Goal: Task Accomplishment & Management: Complete application form

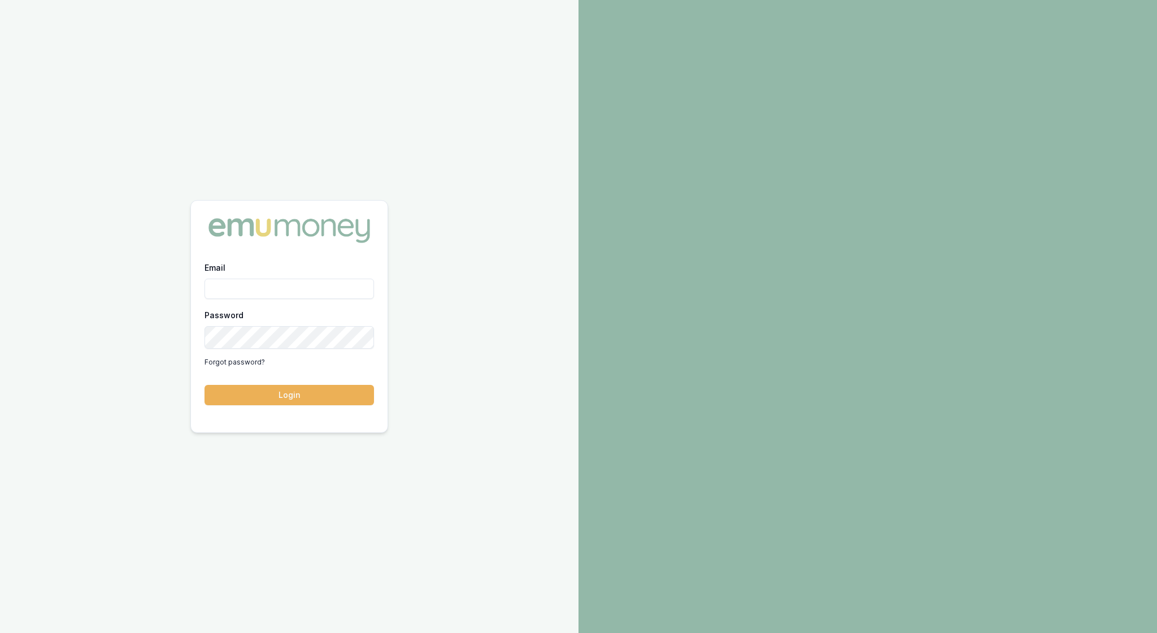
type input "rachael.connors@emumoney.com.au"
click at [290, 402] on button "Login" at bounding box center [290, 395] width 170 height 20
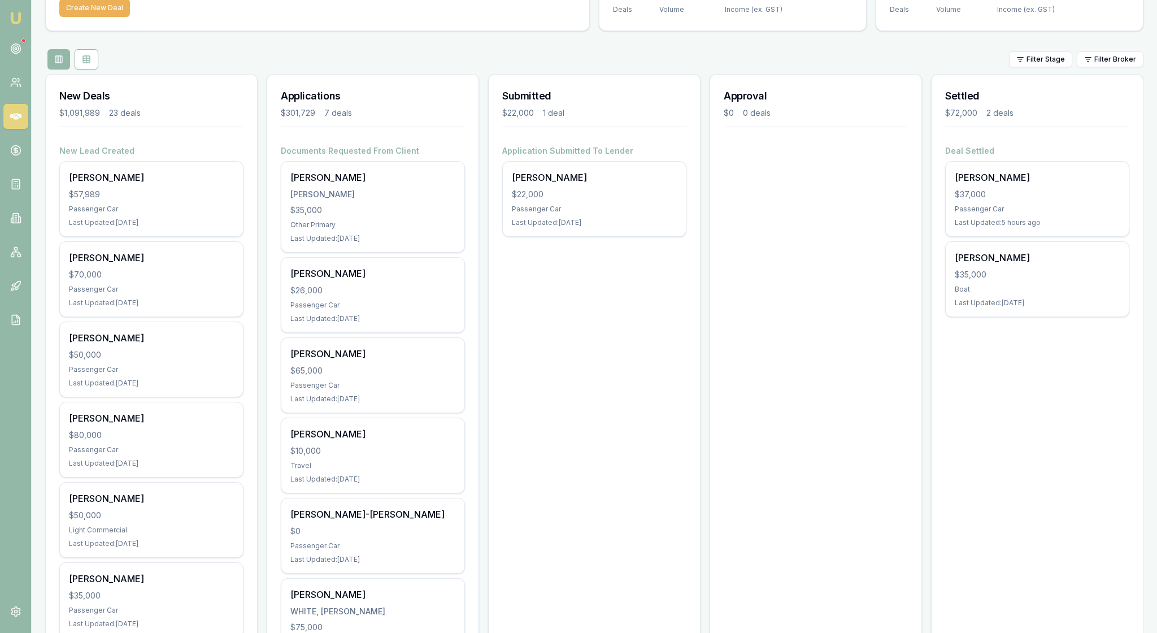
scroll to position [93, 0]
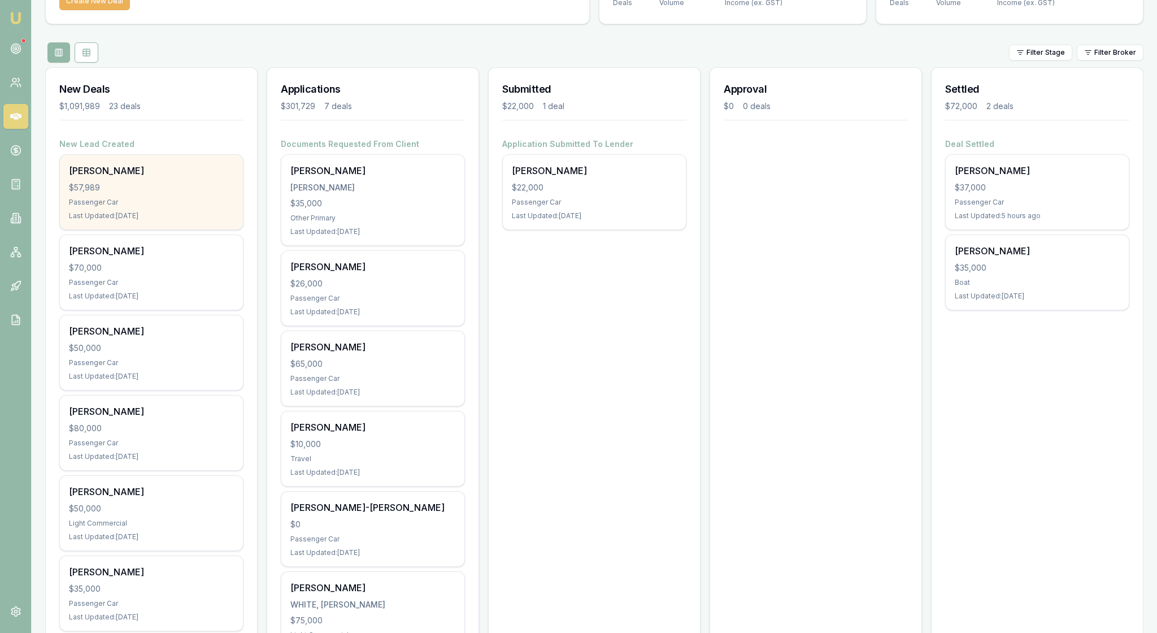
click at [164, 207] on div "Passenger Car" at bounding box center [151, 202] width 165 height 9
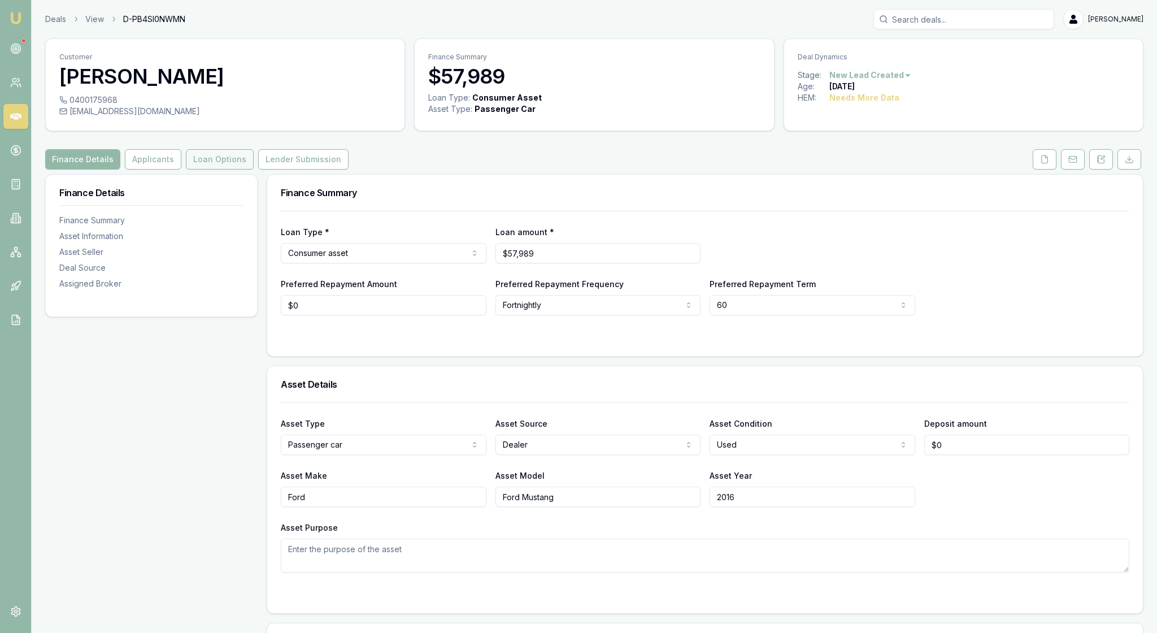
click at [254, 170] on button "Loan Options" at bounding box center [220, 159] width 68 height 20
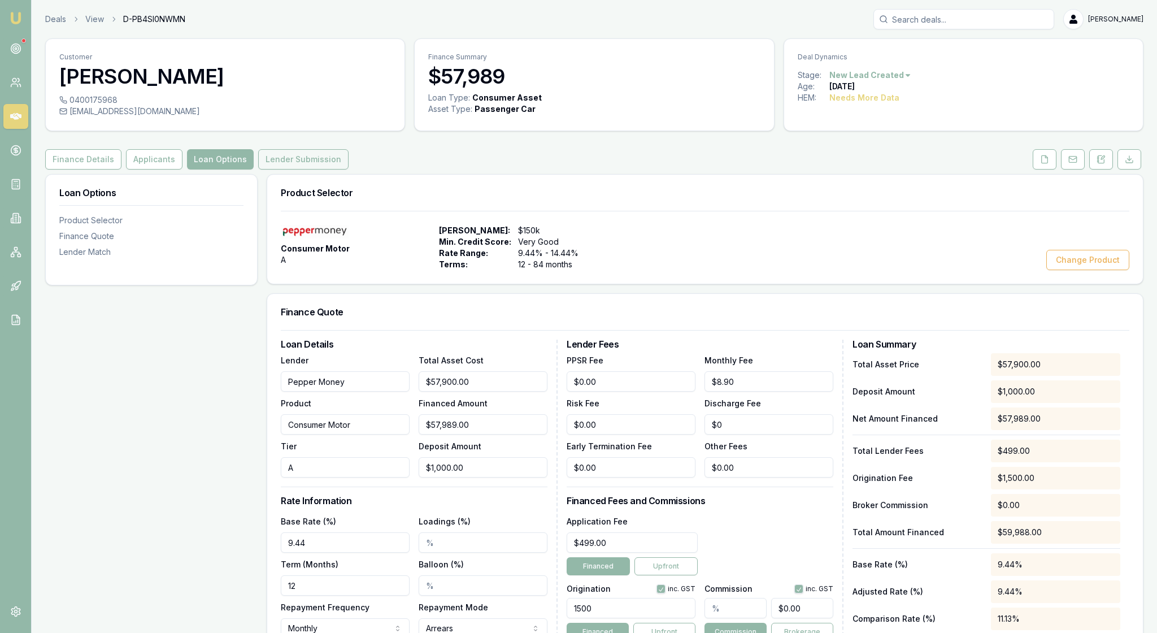
click at [349, 170] on button "Lender Submission" at bounding box center [303, 159] width 90 height 20
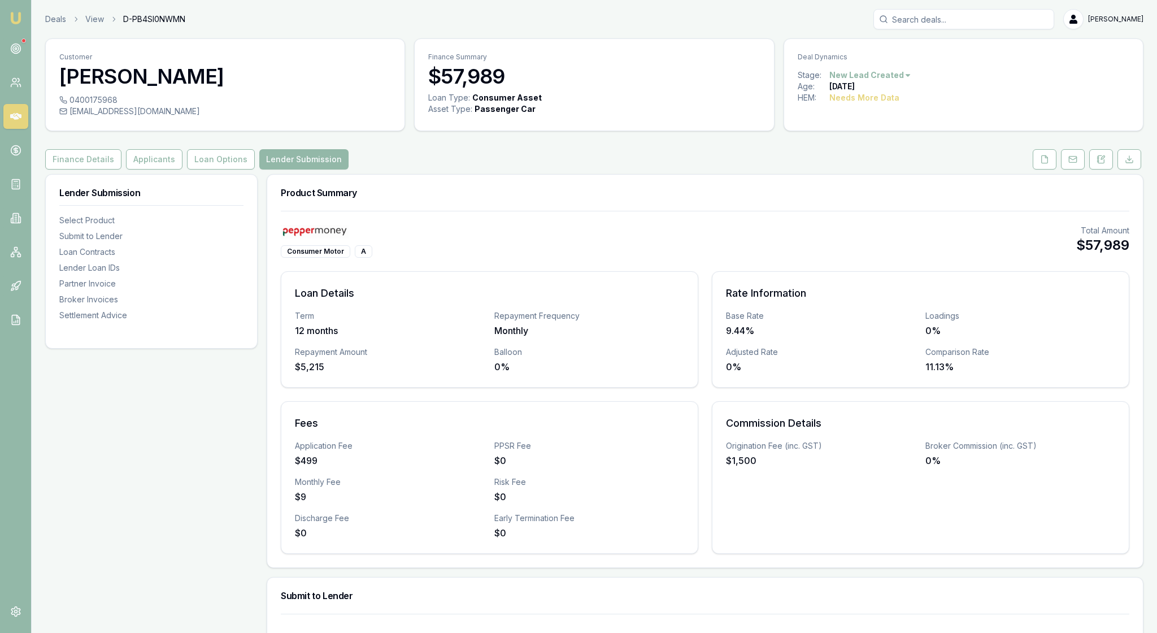
click at [817, 258] on div "Consumer Motor A Total Amount $57,989" at bounding box center [705, 241] width 849 height 33
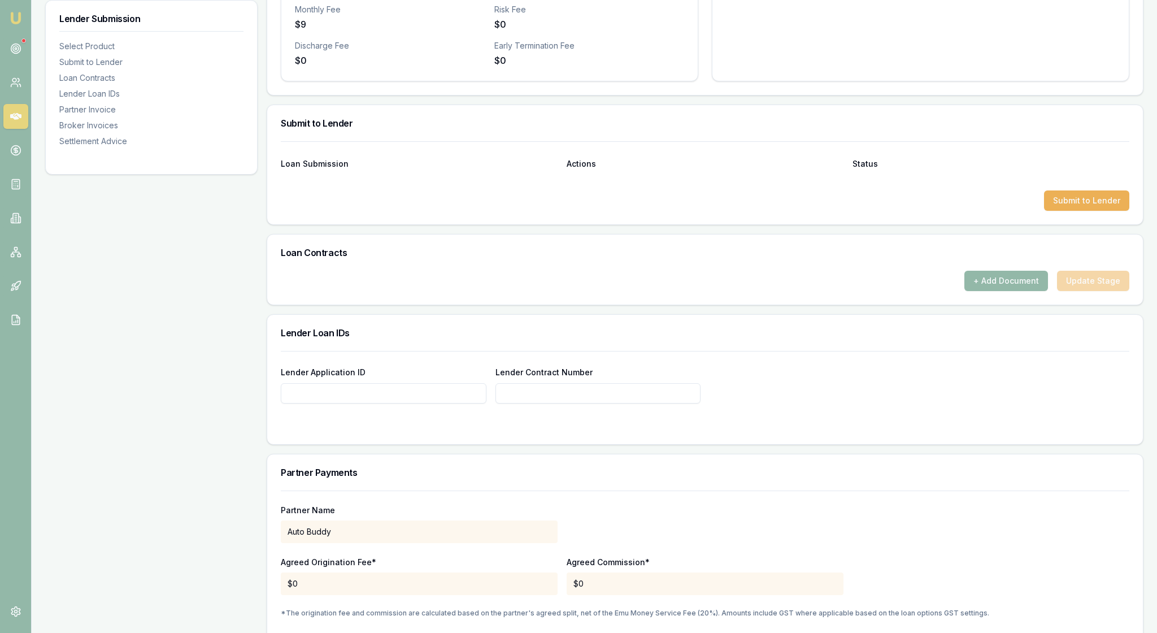
scroll to position [495, 0]
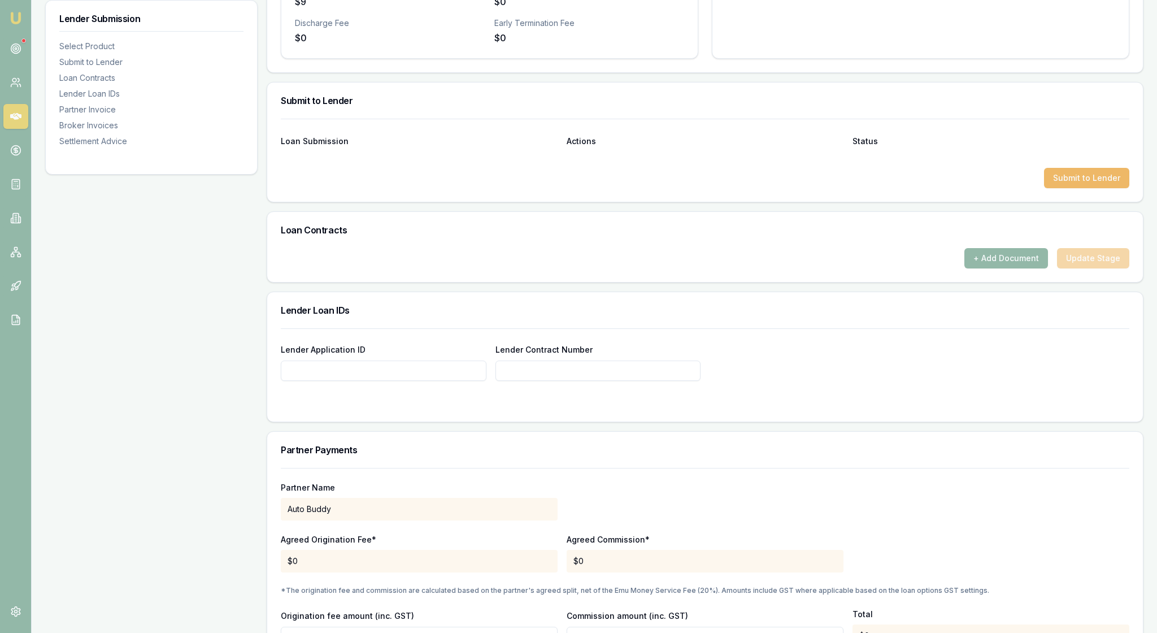
click at [1077, 188] on button "Submit to Lender" at bounding box center [1086, 178] width 85 height 20
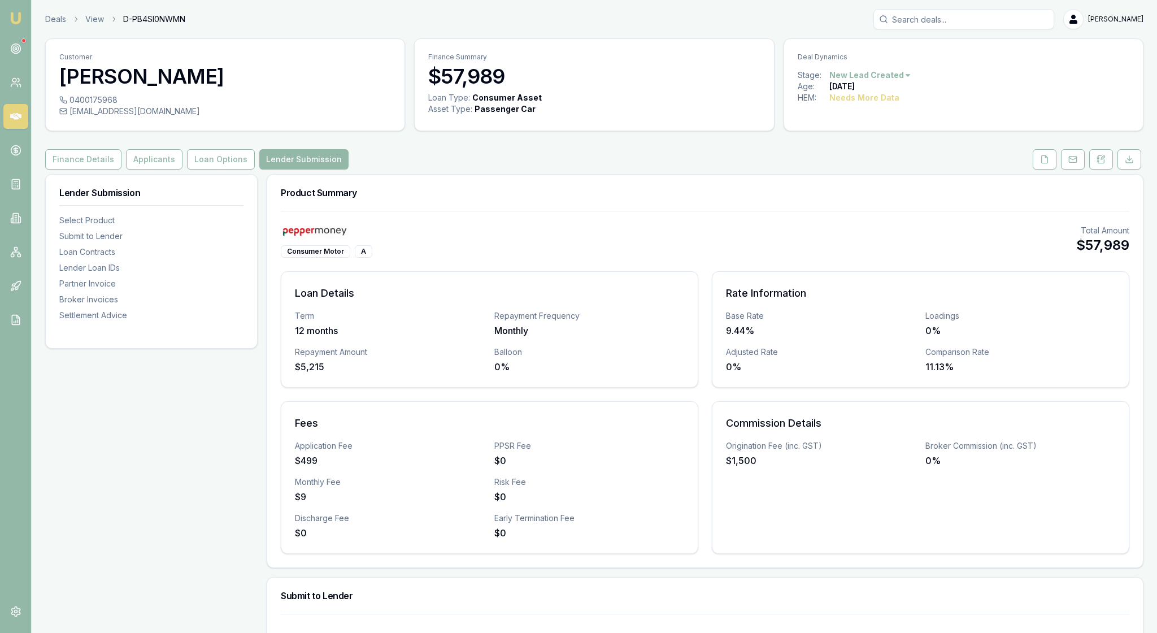
scroll to position [0, 0]
click at [183, 170] on button "Applicants" at bounding box center [154, 159] width 57 height 20
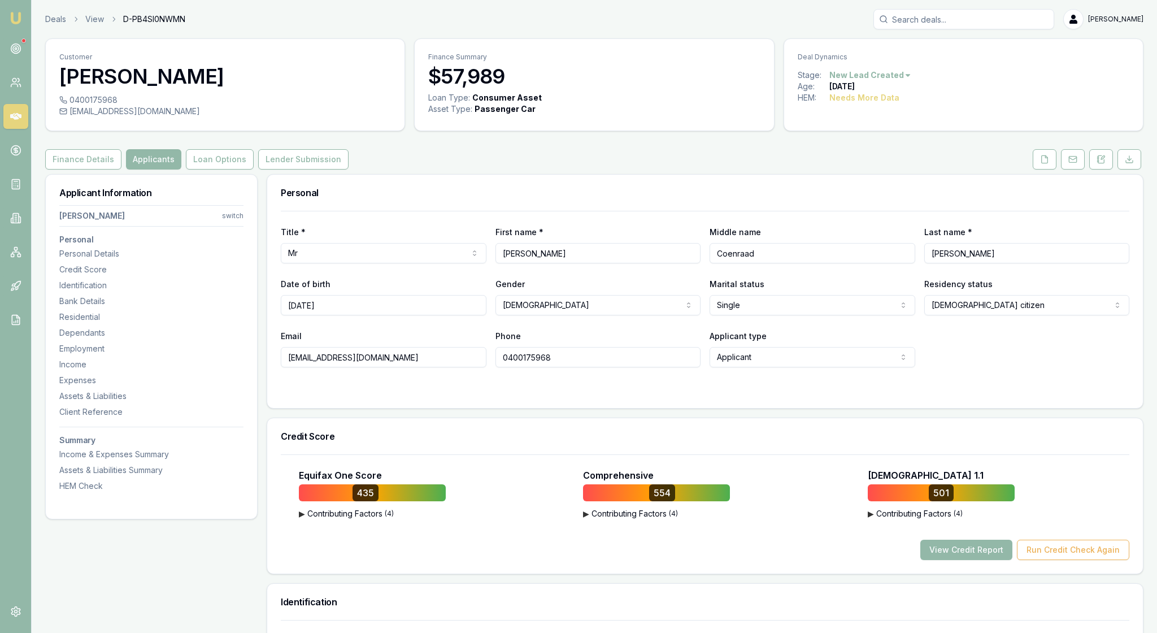
click at [547, 200] on div "Personal" at bounding box center [705, 193] width 876 height 36
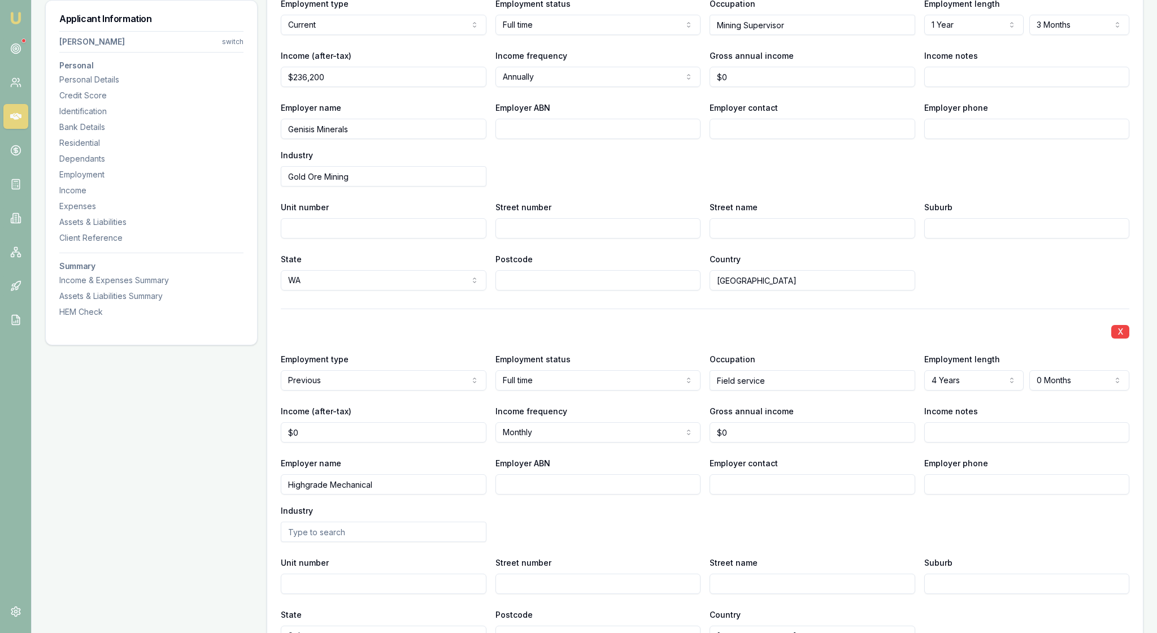
scroll to position [1644, 0]
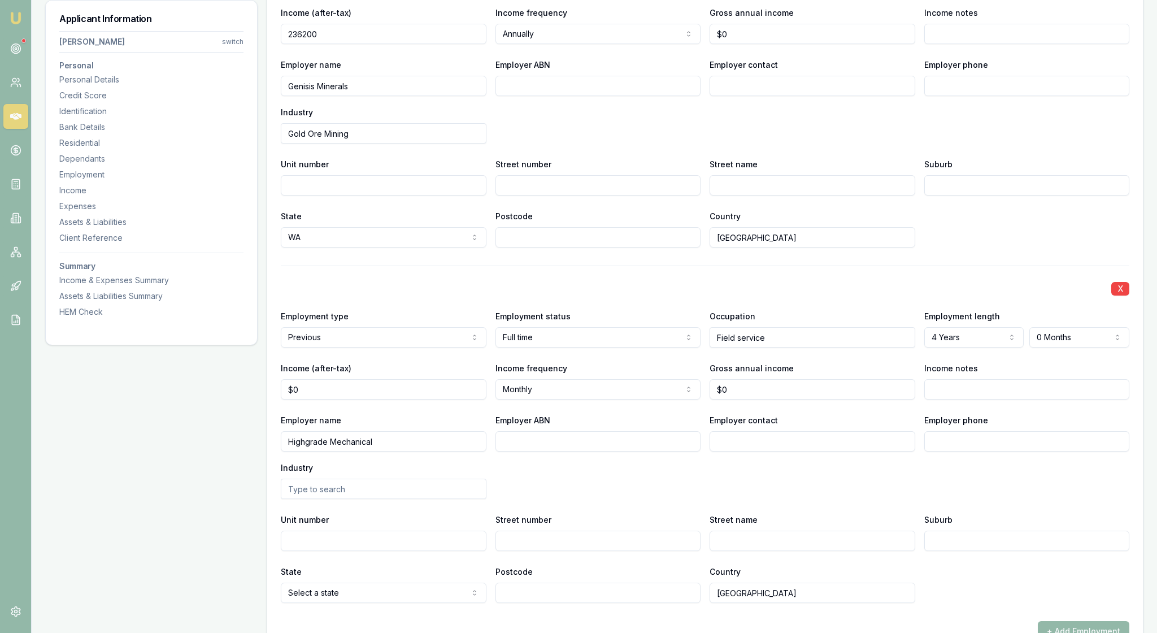
drag, startPoint x: 358, startPoint y: 241, endPoint x: 268, endPoint y: 242, distance: 90.4
type input "$236,200"
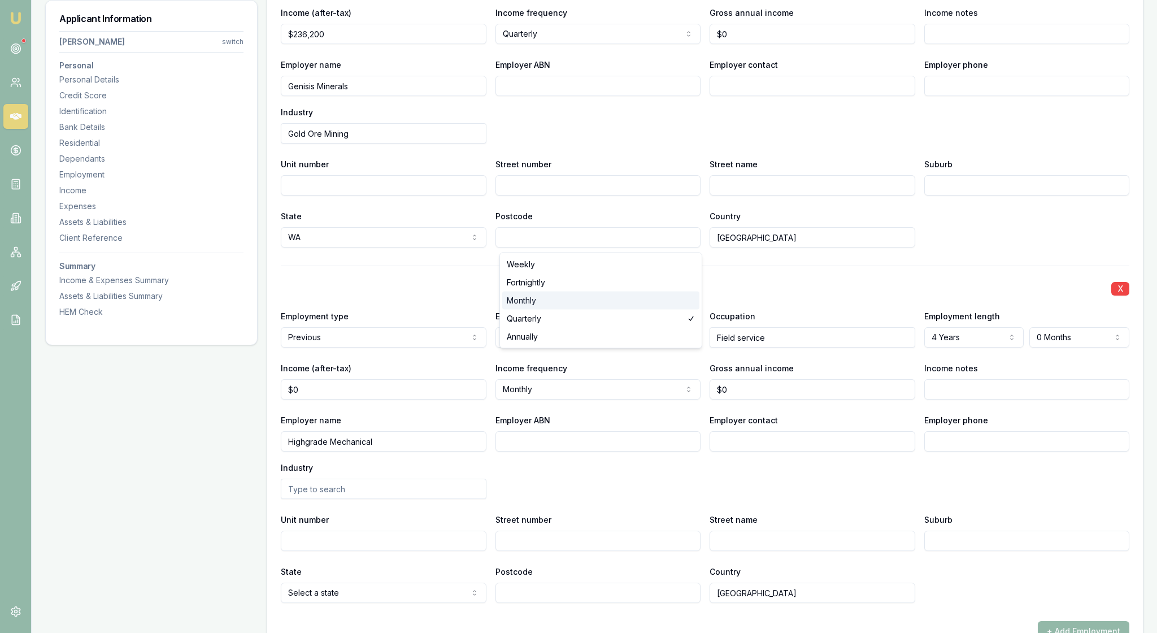
select select "MONTHLY"
drag, startPoint x: 364, startPoint y: 238, endPoint x: 275, endPoint y: 238, distance: 89.3
click at [275, 238] on div "X Employment type Current Current Previous Employment status Full time Full tim…" at bounding box center [705, 296] width 876 height 772
type input "$10,710"
click at [405, 248] on div "X Employment type Current Current Previous Employment status Full time Full tim…" at bounding box center [705, 78] width 849 height 337
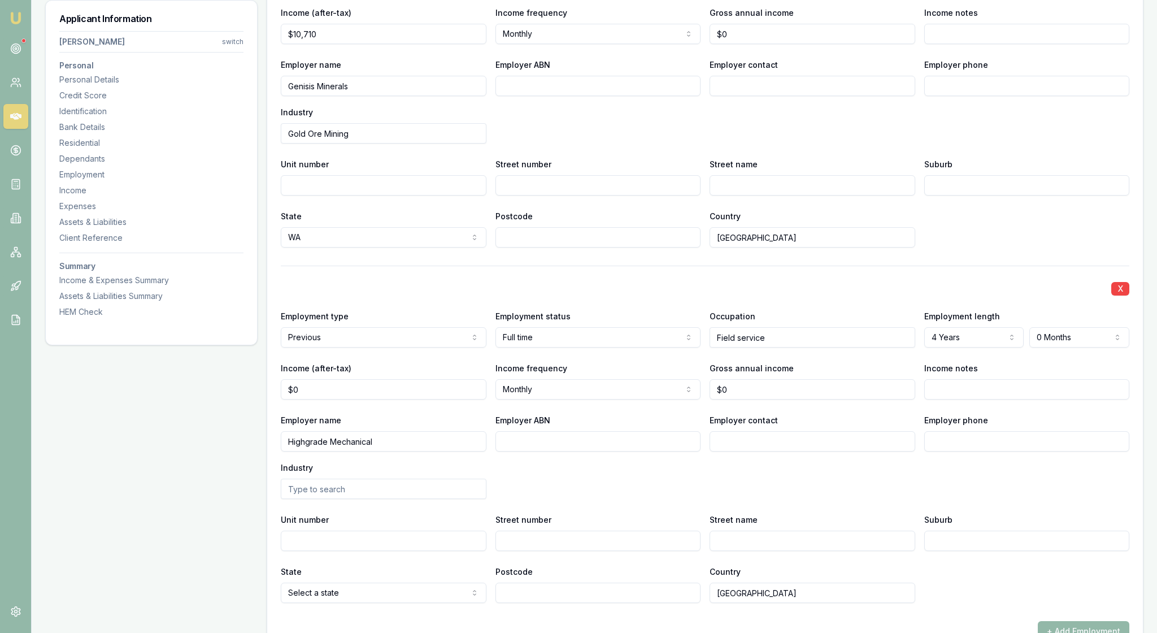
click at [661, 248] on div "X Employment type Current Current Previous Employment status Full time Full tim…" at bounding box center [705, 78] width 849 height 337
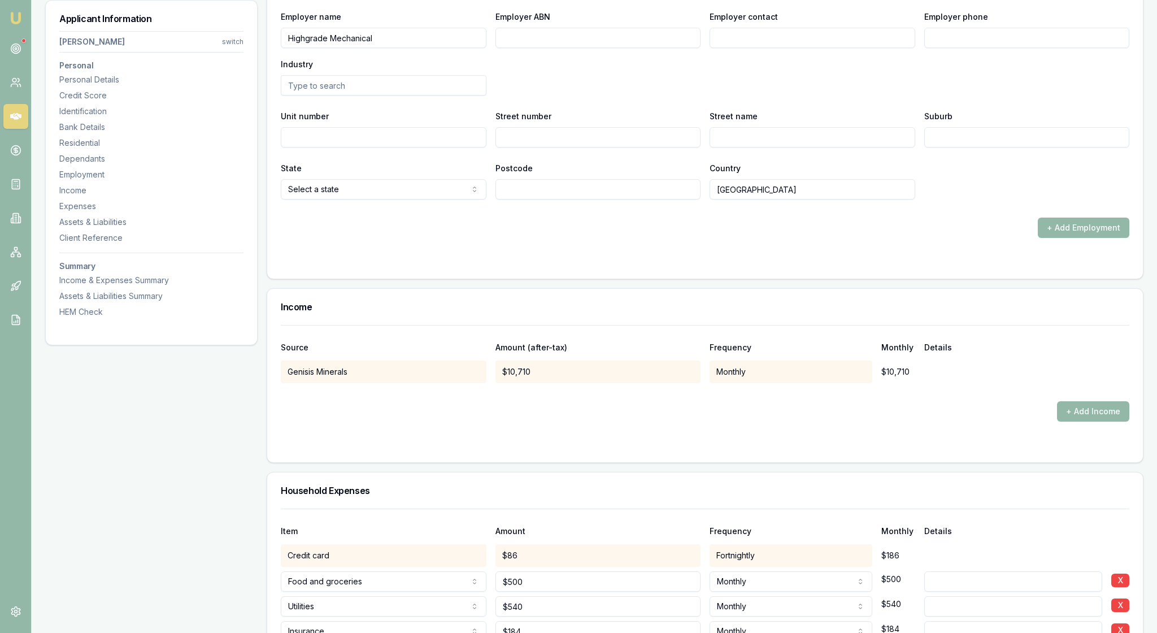
scroll to position [2054, 0]
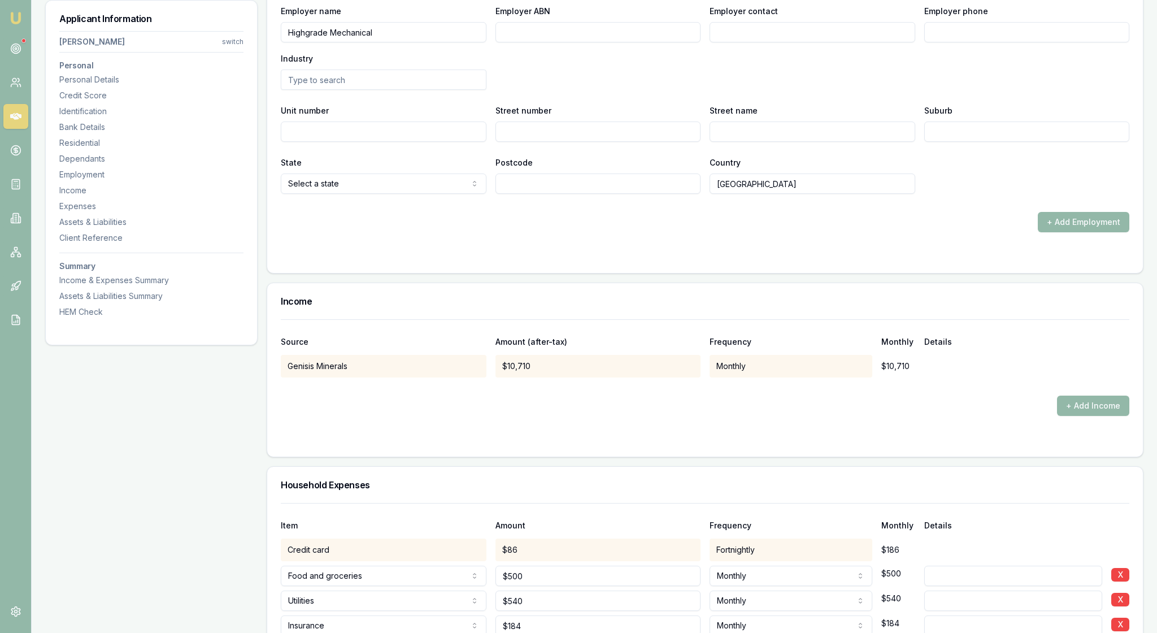
drag, startPoint x: 318, startPoint y: 227, endPoint x: 260, endPoint y: 226, distance: 57.7
click at [260, 226] on div "Applicant Information Hendrik Van Wyk switch Personal Personal Details Credit S…" at bounding box center [594, 536] width 1099 height 4832
type input "1"
type input "$9,770"
click at [432, 42] on div "Employer name Highgrade Mechanical" at bounding box center [384, 23] width 206 height 38
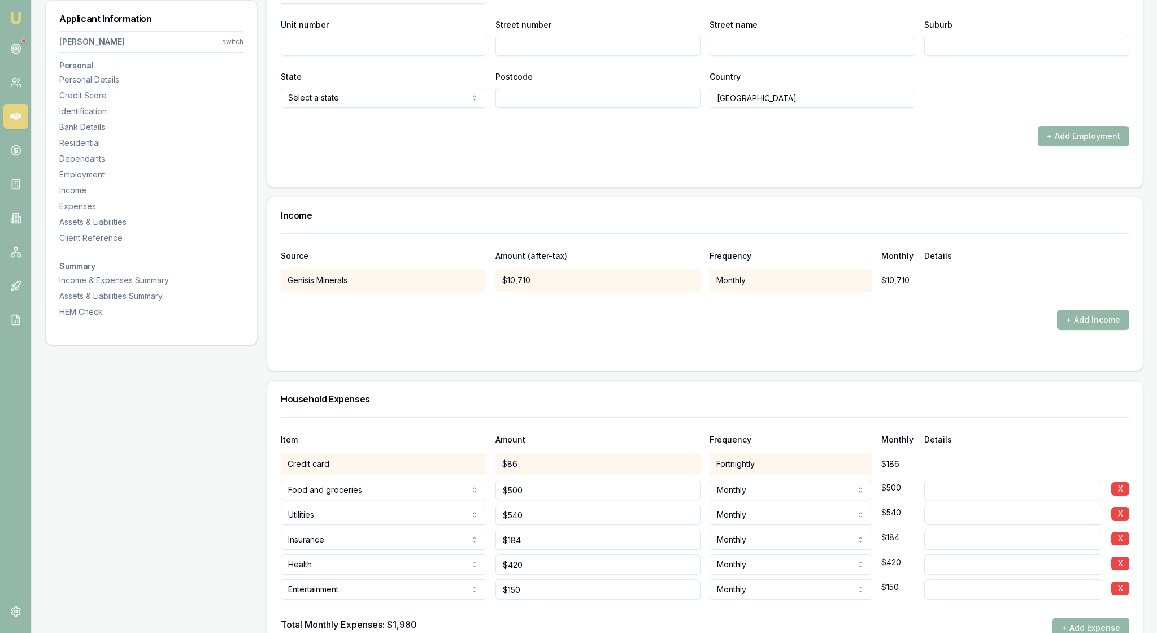
scroll to position [2153, 0]
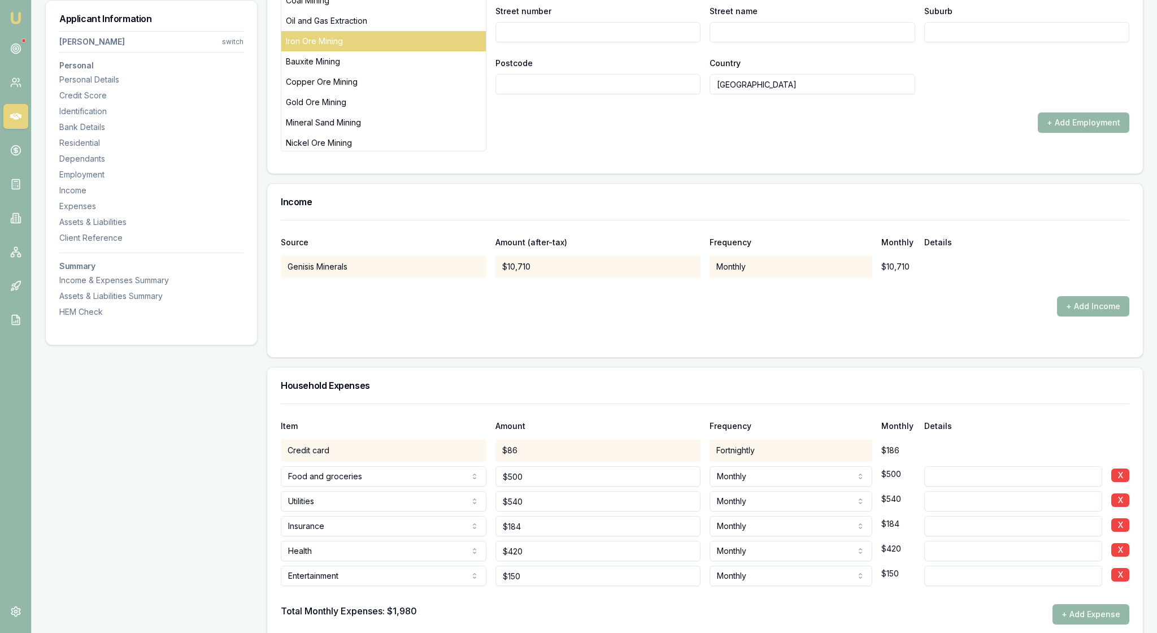
click at [354, 51] on div "Iron Ore Mining" at bounding box center [383, 41] width 205 height 20
type input "Iron Ore Mining"
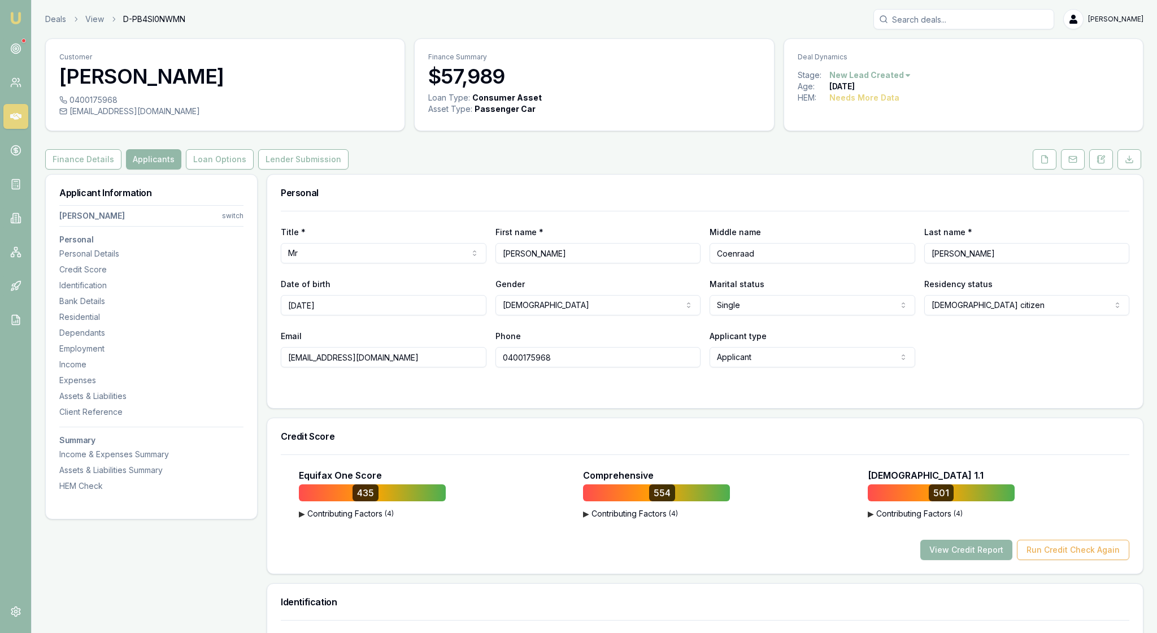
scroll to position [0, 0]
click at [254, 170] on button "Loan Options" at bounding box center [220, 159] width 68 height 20
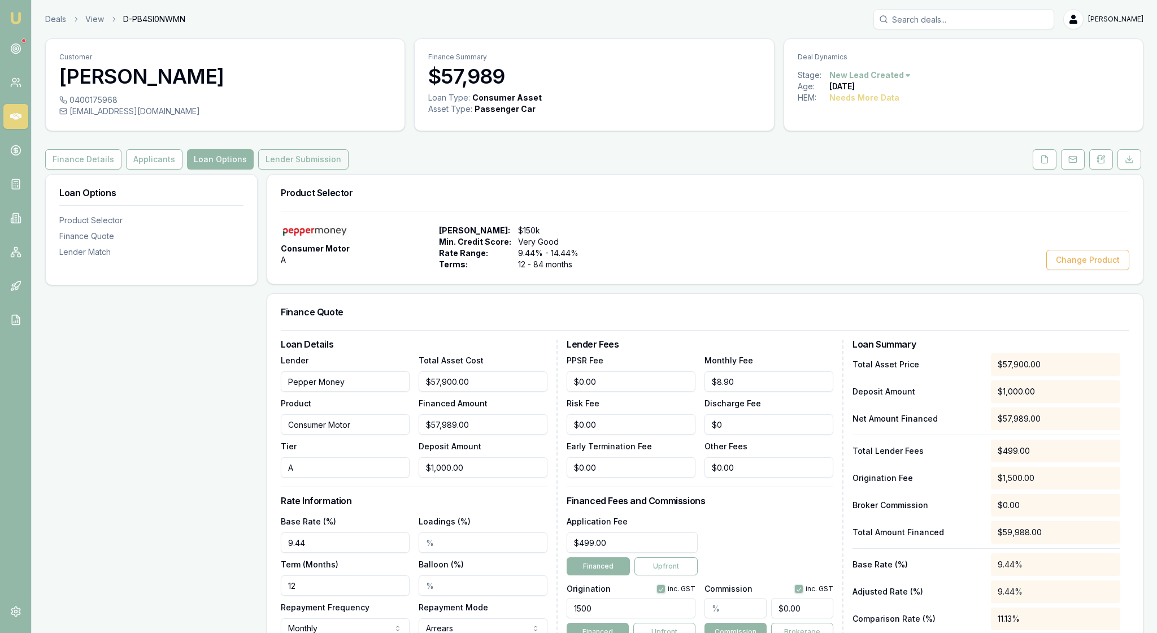
click at [349, 170] on button "Lender Submission" at bounding box center [303, 159] width 90 height 20
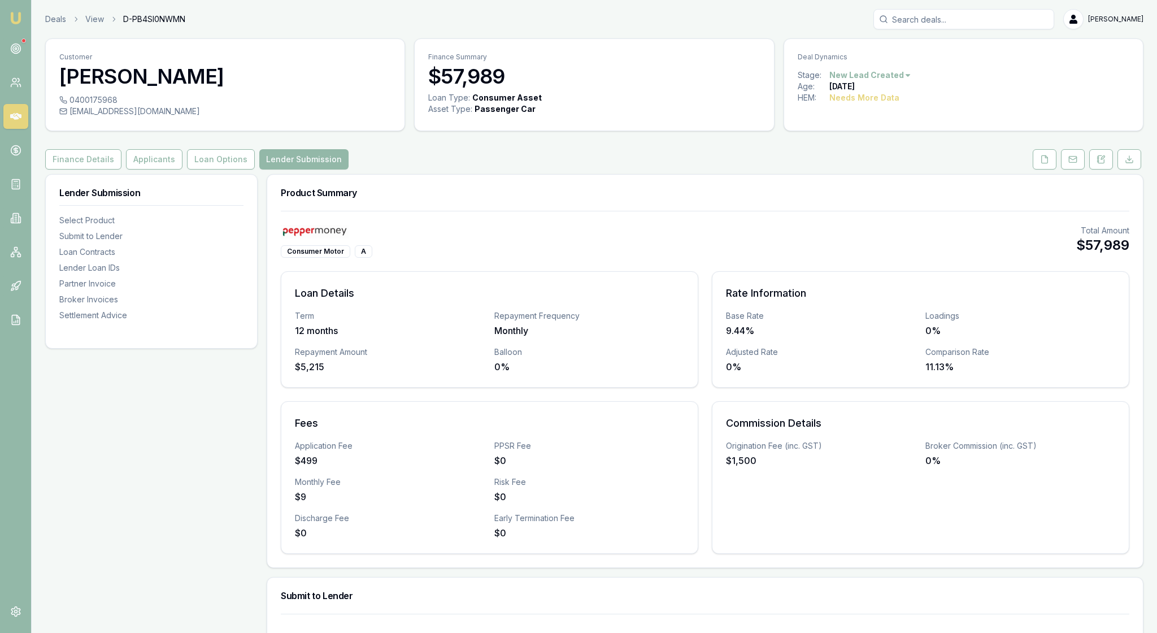
click at [852, 248] on div "Consumer Motor A Total Amount $57,989 Loan Details Term 12 months Repayment Fre…" at bounding box center [705, 389] width 876 height 357
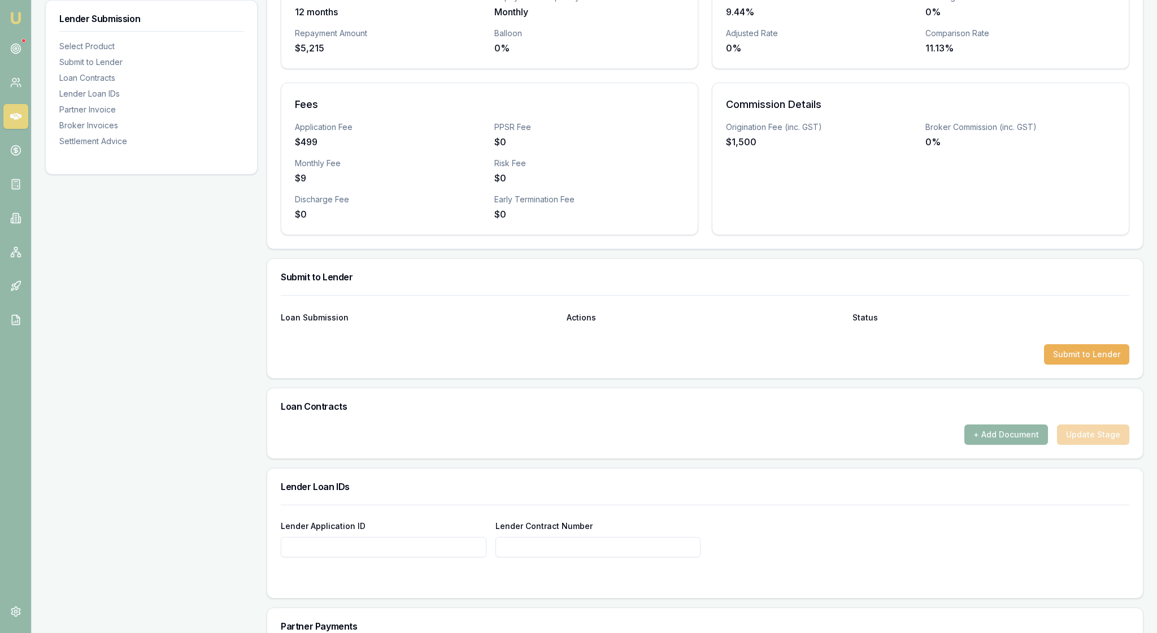
scroll to position [375, 0]
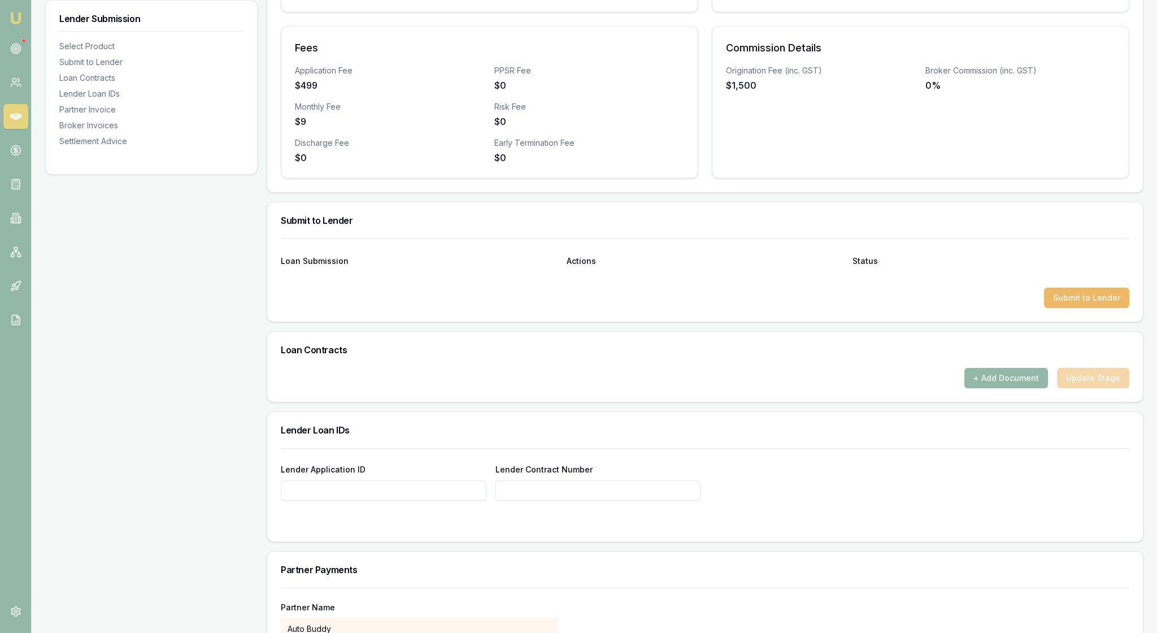
click at [1070, 308] on button "Submit to Lender" at bounding box center [1086, 298] width 85 height 20
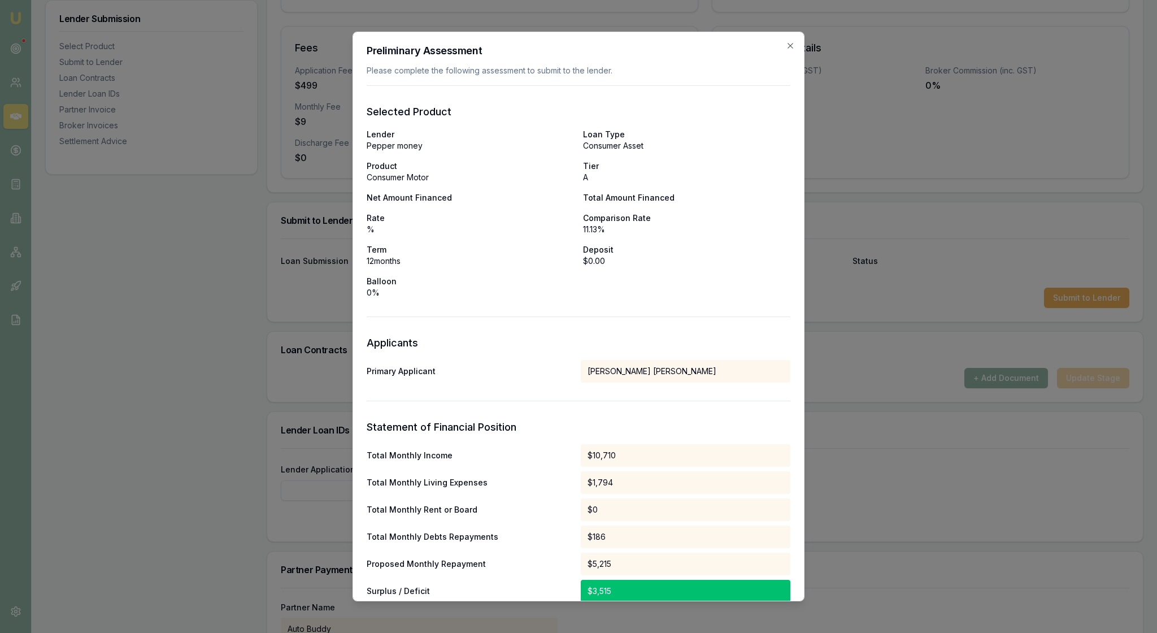
click at [705, 298] on div "Lender Pepper money Loan Type Consumer Asset Product Consumer Motor Tier A Net …" at bounding box center [579, 214] width 424 height 170
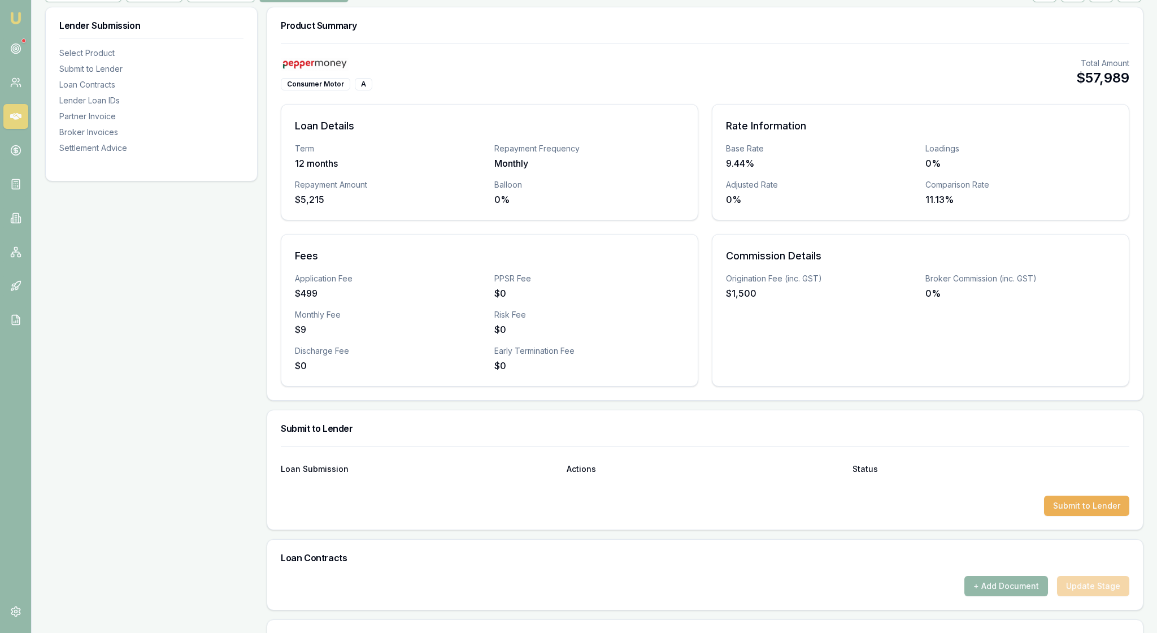
scroll to position [165, 0]
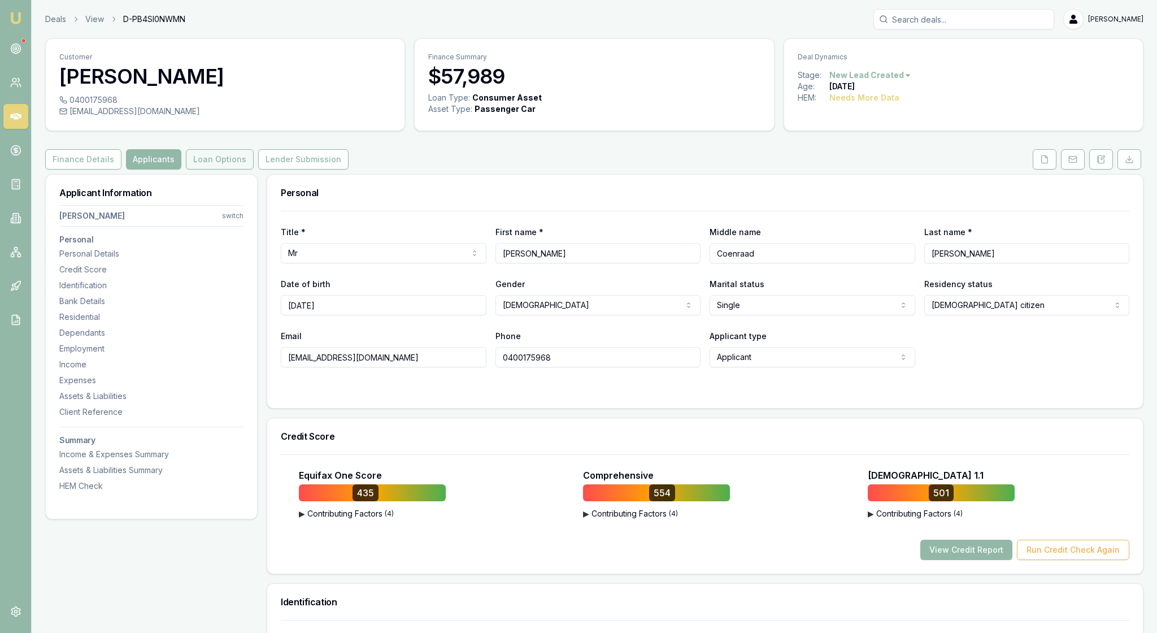
click at [254, 170] on button "Loan Options" at bounding box center [220, 159] width 68 height 20
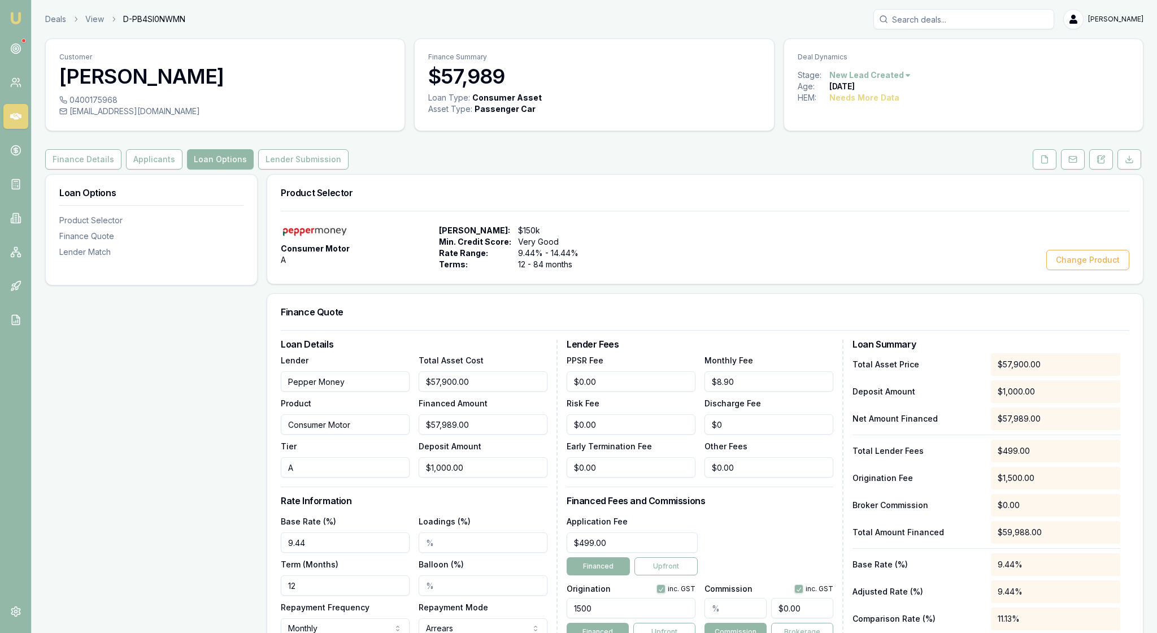
click at [519, 316] on h3 "Finance Quote" at bounding box center [705, 311] width 849 height 9
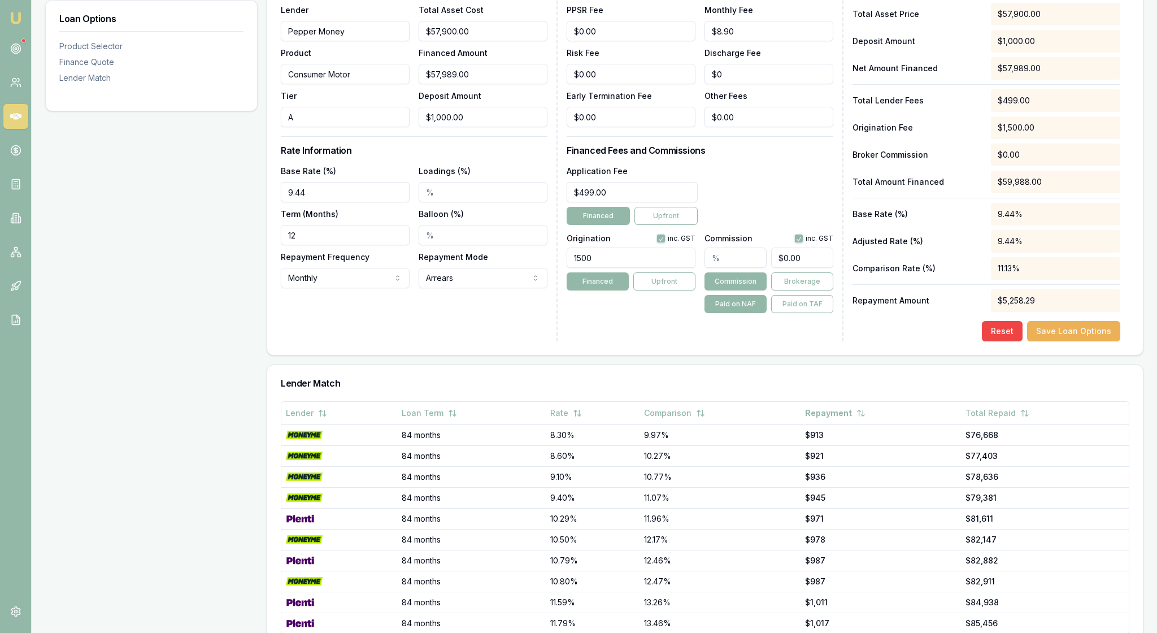
scroll to position [358, 0]
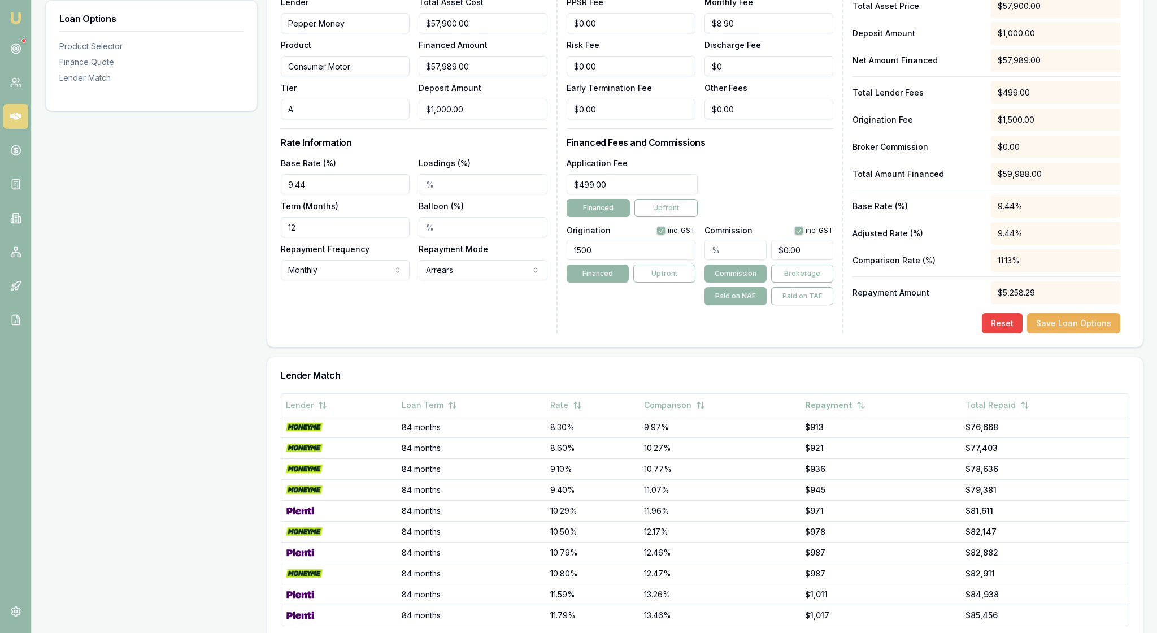
drag, startPoint x: 319, startPoint y: 302, endPoint x: 281, endPoint y: 301, distance: 37.3
click at [281, 301] on div "Loan Details Lender Pepper Money Product Consumer Motor Tier A Total Asset Cost…" at bounding box center [705, 159] width 876 height 375
type input "60"
click at [393, 333] on div "Loan Details Lender Pepper Money Product Consumer Motor Tier A Total Asset Cost…" at bounding box center [419, 157] width 277 height 352
click at [723, 260] on input "text" at bounding box center [736, 250] width 62 height 20
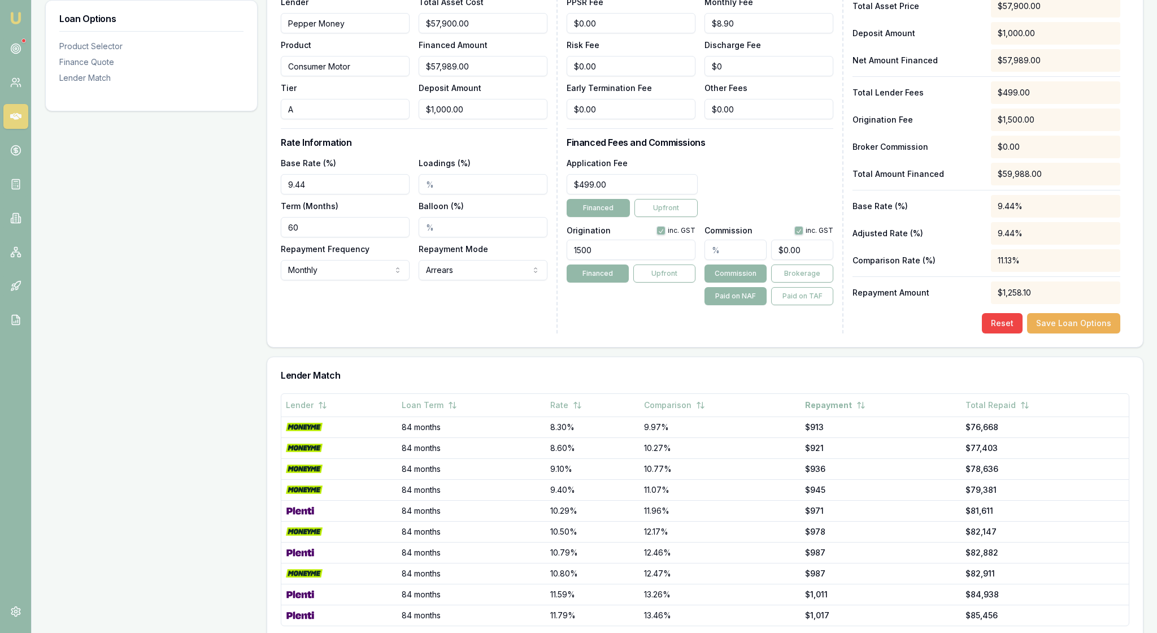
type input "5"
type input "$2,899.45"
type input "5.00%"
click at [730, 333] on div "Lender Fees PPSR Fee $0.00 Monthly Fee $8.90 Risk Fee $0.00 Discharge Fee $0 Ea…" at bounding box center [705, 157] width 277 height 352
click at [330, 119] on input "A" at bounding box center [345, 109] width 129 height 20
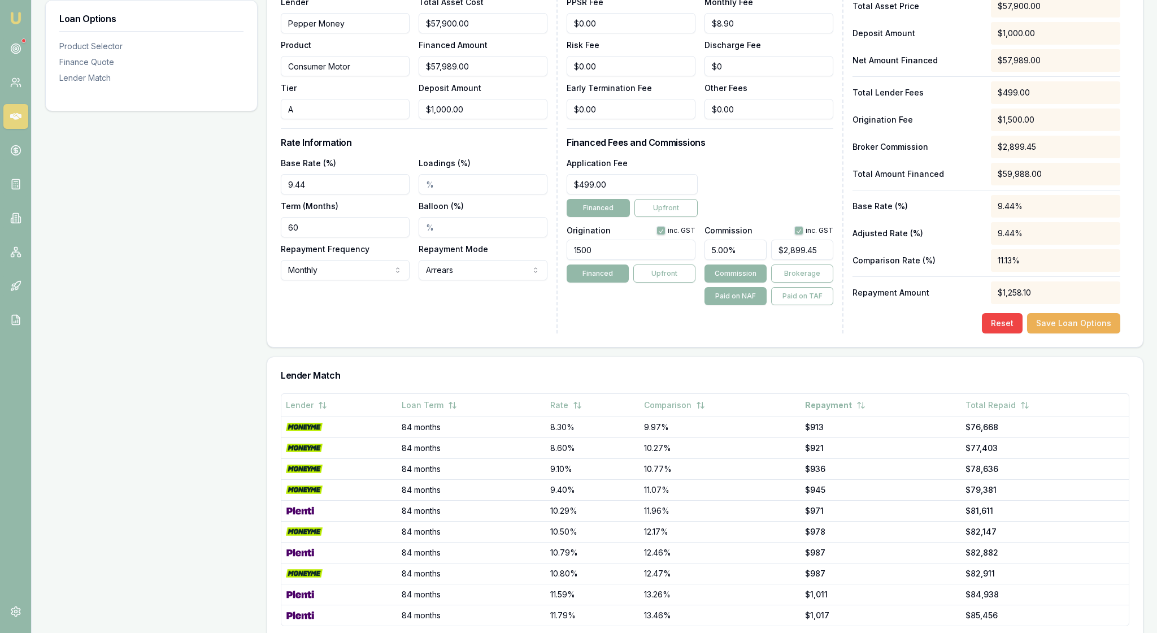
drag, startPoint x: 330, startPoint y: 168, endPoint x: 277, endPoint y: 167, distance: 53.1
click at [276, 167] on div "Loan Details Lender Pepper Money Product Consumer Motor Tier A Total Asset Cost…" at bounding box center [705, 159] width 876 height 375
type input "b"
click at [445, 333] on div "Loan Details Lender Pepper Money Product Consumer Motor Tier Total Asset Cost $…" at bounding box center [419, 157] width 277 height 352
click at [303, 119] on input "Tier" at bounding box center [345, 109] width 129 height 20
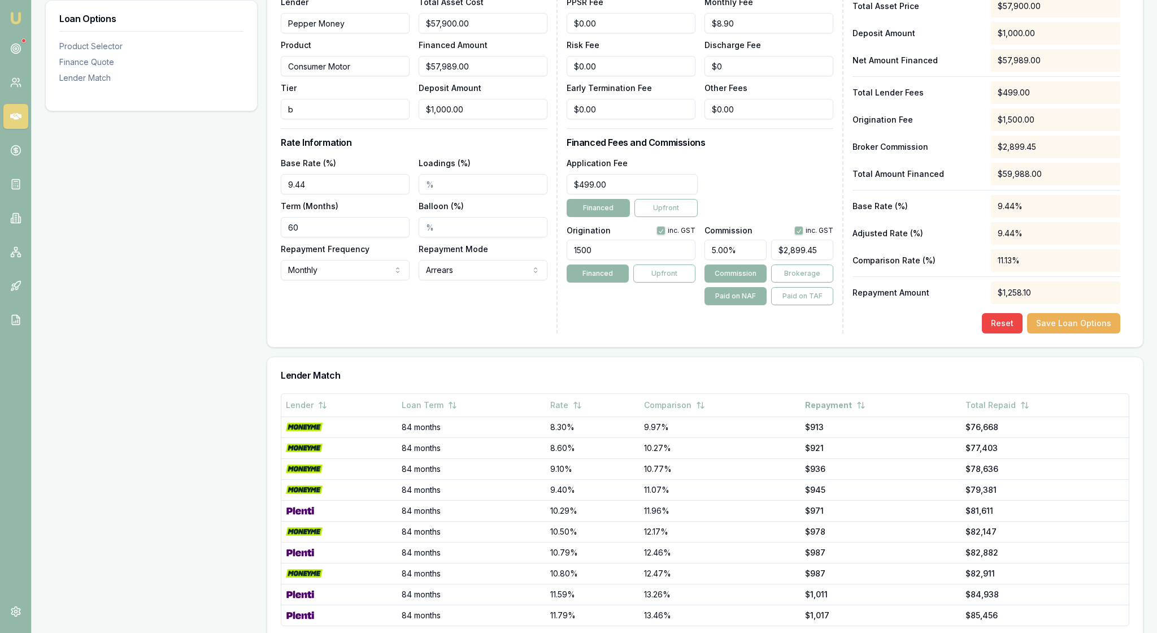
type input "b"
click at [427, 333] on div "Loan Details Lender Pepper Money Product Consumer Motor Tier b Total Asset Cost…" at bounding box center [419, 157] width 277 height 352
click at [1062, 333] on button "Save Loan Options" at bounding box center [1073, 323] width 93 height 20
click at [862, 333] on div "Reset Save Loan Options" at bounding box center [987, 323] width 268 height 20
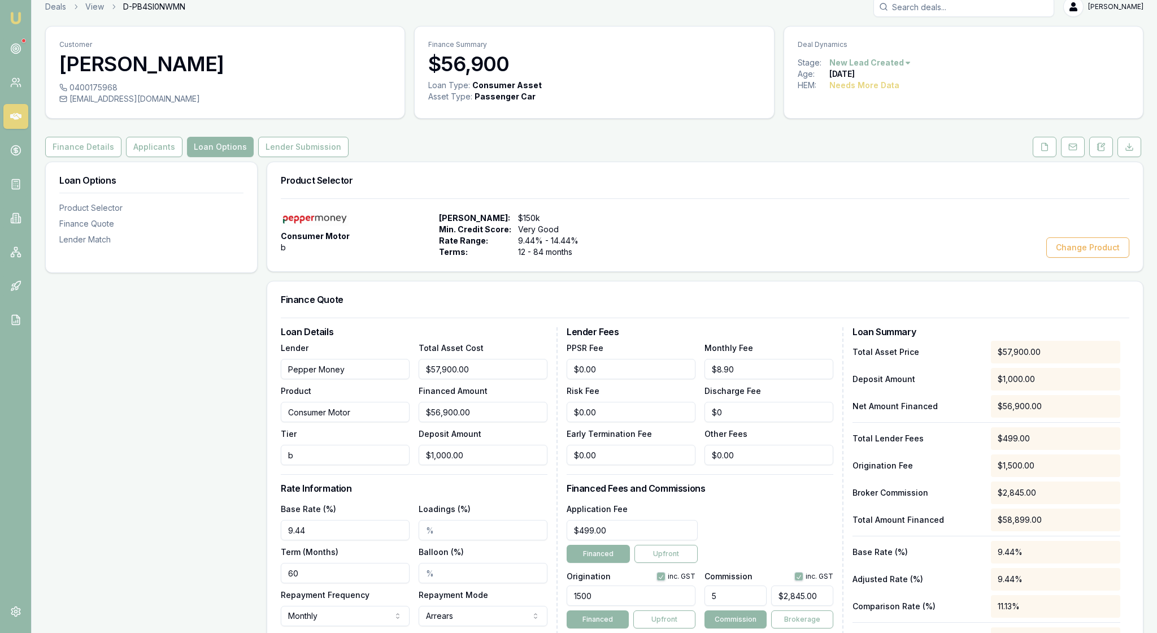
scroll to position [-1, 0]
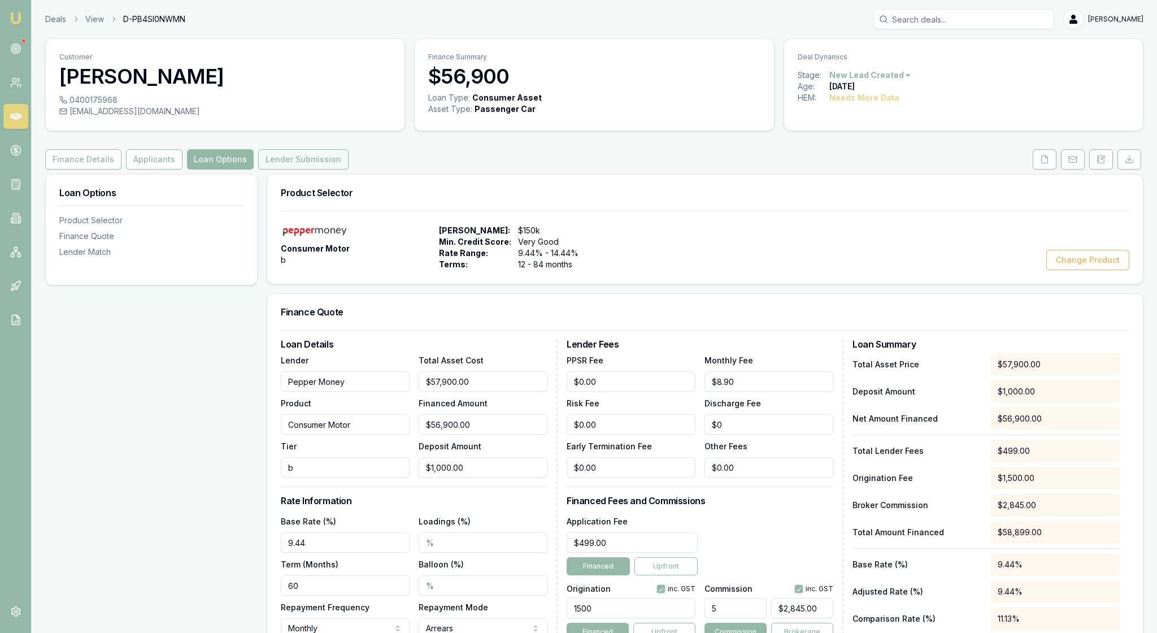
click at [349, 170] on button "Lender Submission" at bounding box center [303, 159] width 90 height 20
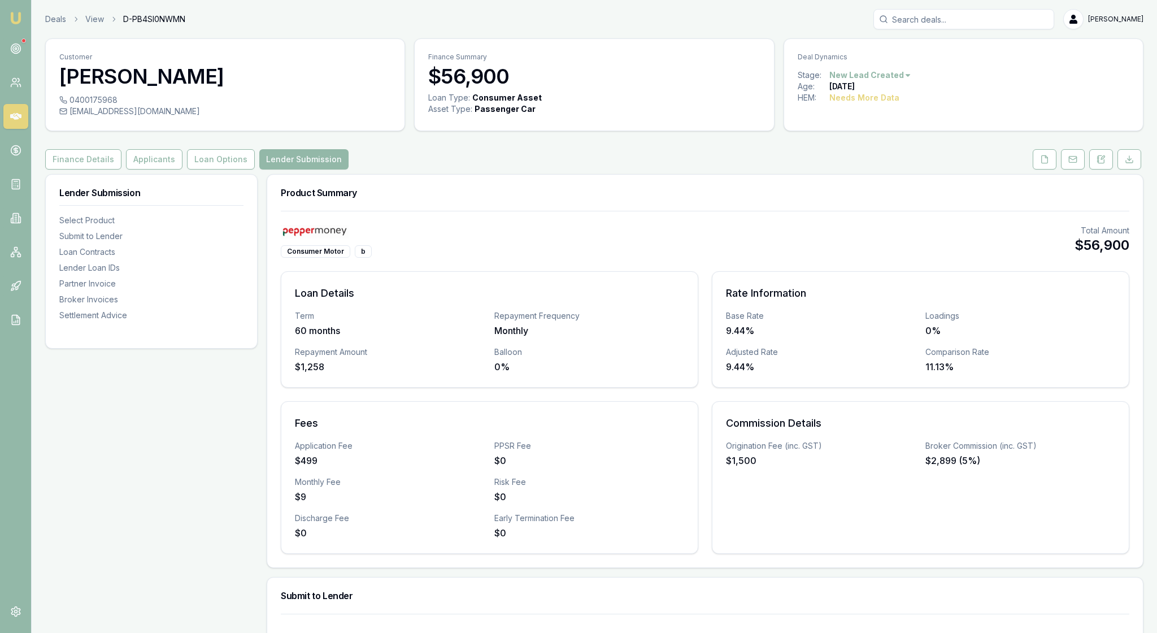
click at [925, 554] on div "Commission Details Origination Fee (inc. GST) $1,500 Broker Commission (inc. GS…" at bounding box center [921, 477] width 418 height 153
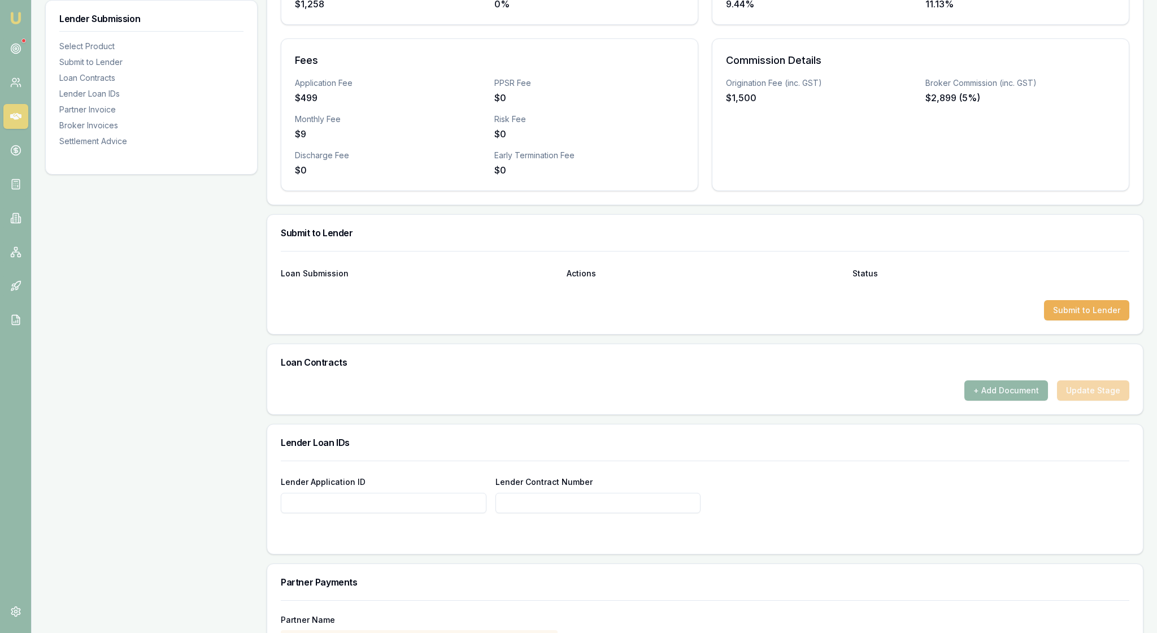
scroll to position [357, 0]
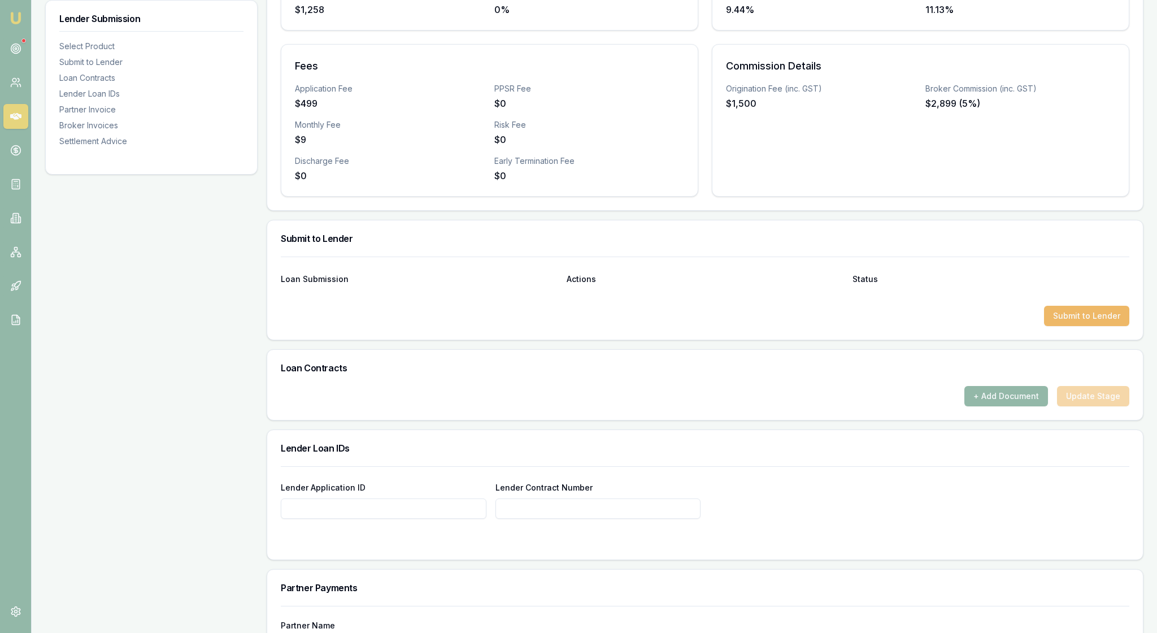
click at [1064, 326] on button "Submit to Lender" at bounding box center [1086, 316] width 85 height 20
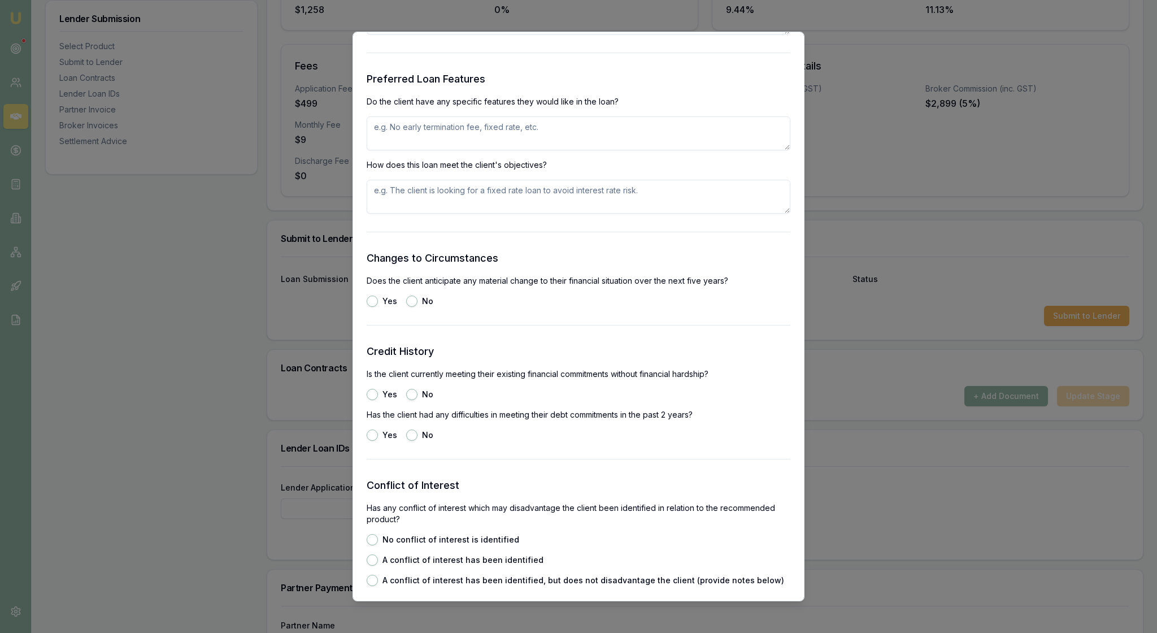
scroll to position [1230, 0]
click at [420, 149] on textarea at bounding box center [579, 132] width 424 height 34
type textarea "they would like it over 60months"
click at [440, 212] on textarea at bounding box center [579, 196] width 424 height 34
type textarea "it suits their requirements"
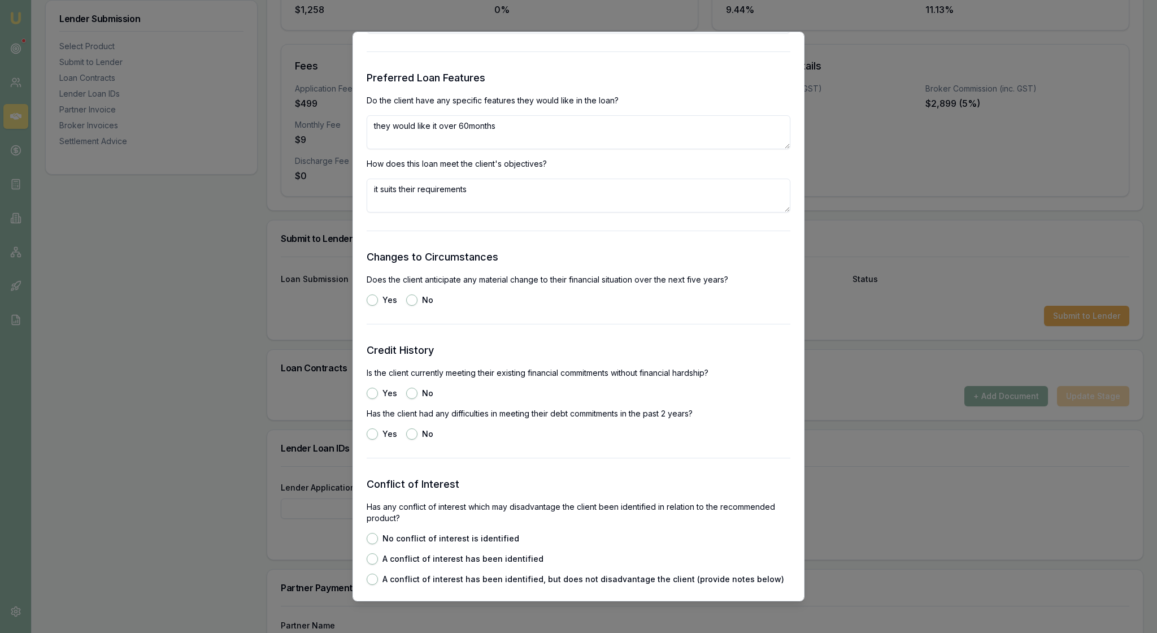
click at [548, 265] on h3 "Changes to Circumstances" at bounding box center [579, 257] width 424 height 16
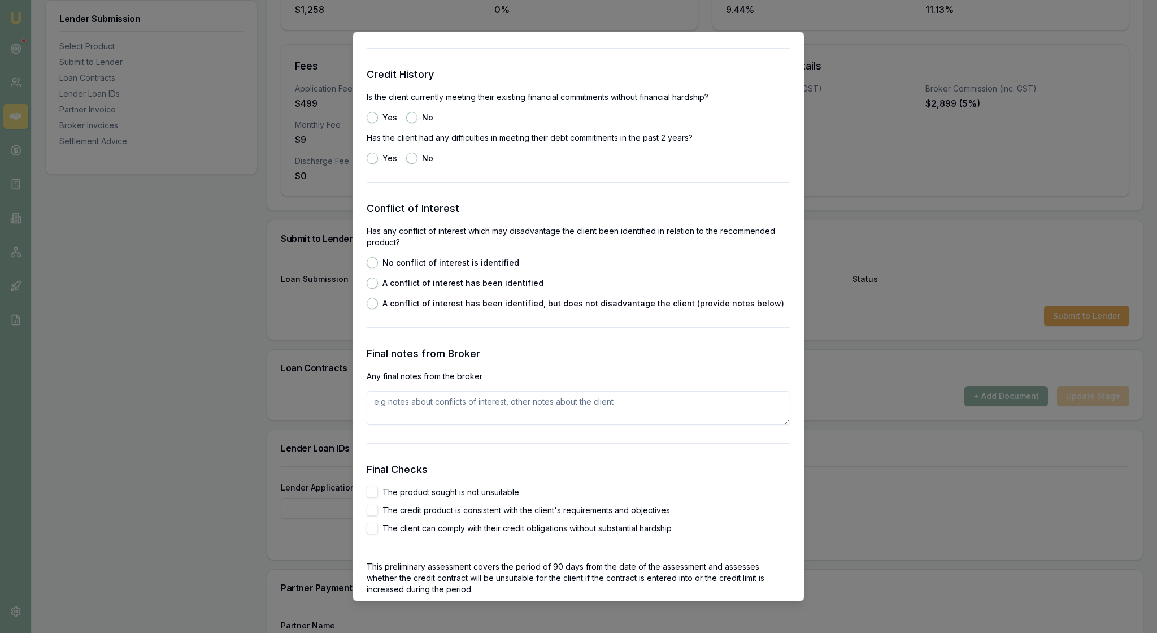
scroll to position [1508, 0]
click at [418, 28] on button "No" at bounding box center [411, 21] width 11 height 11
radio input "true"
click at [376, 121] on button "Yes" at bounding box center [372, 115] width 11 height 11
radio input "true"
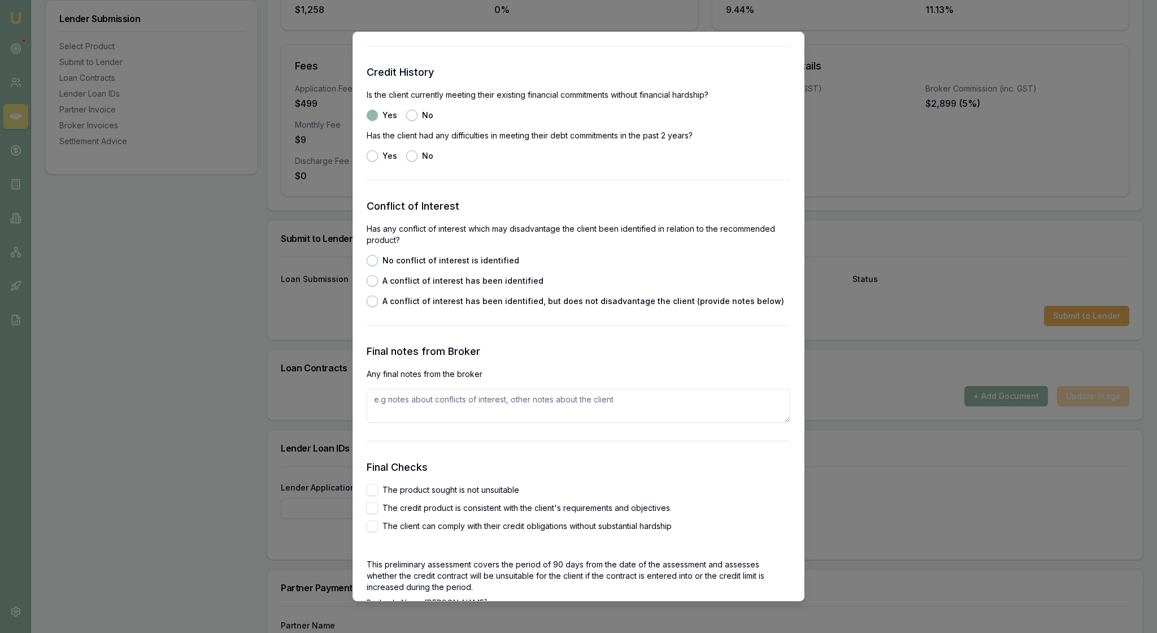
click at [418, 162] on button "No" at bounding box center [411, 155] width 11 height 11
radio input "true"
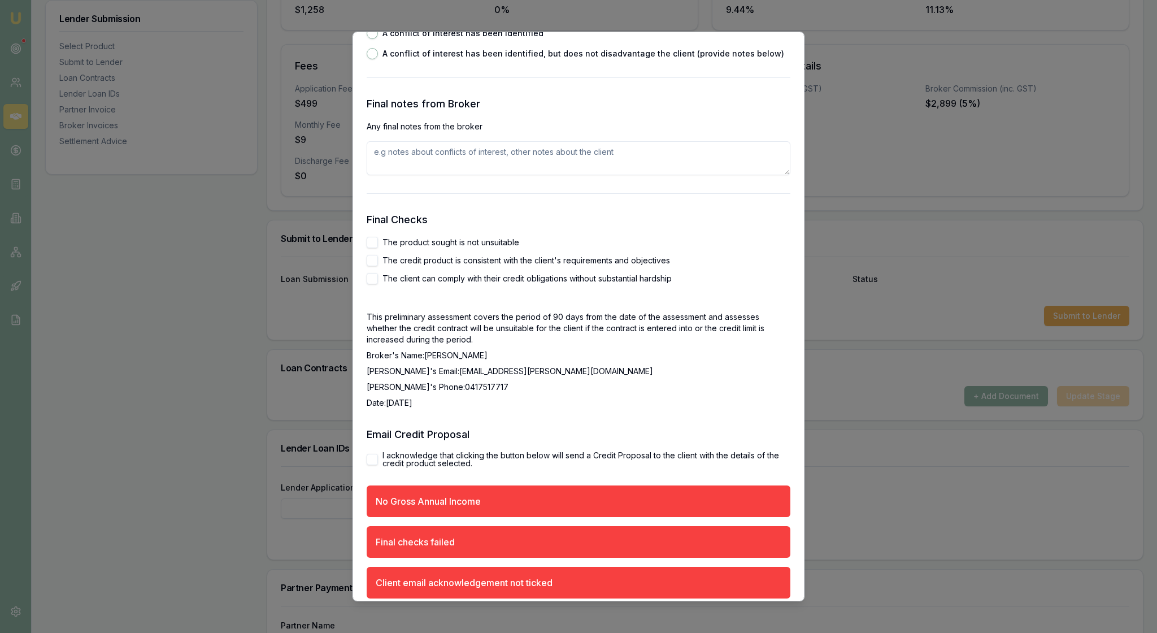
scroll to position [1781, 0]
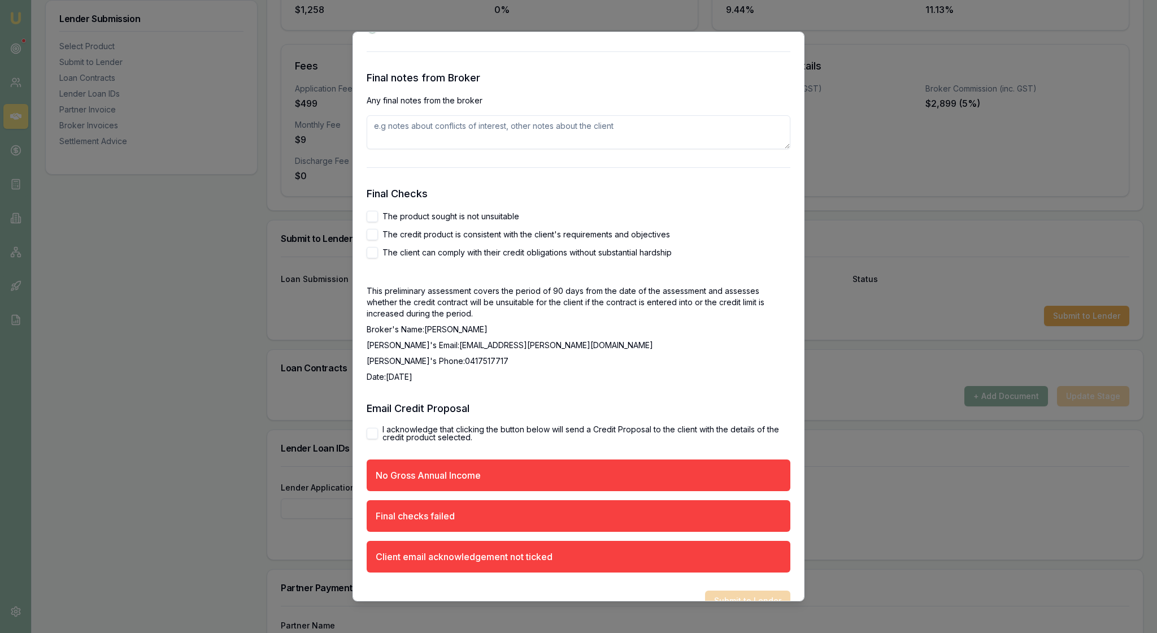
radio input "true"
click at [576, 106] on p "Any final notes from the broker" at bounding box center [579, 100] width 424 height 11
click at [397, 149] on textarea at bounding box center [579, 132] width 424 height 34
click at [385, 149] on textarea at bounding box center [579, 132] width 424 height 34
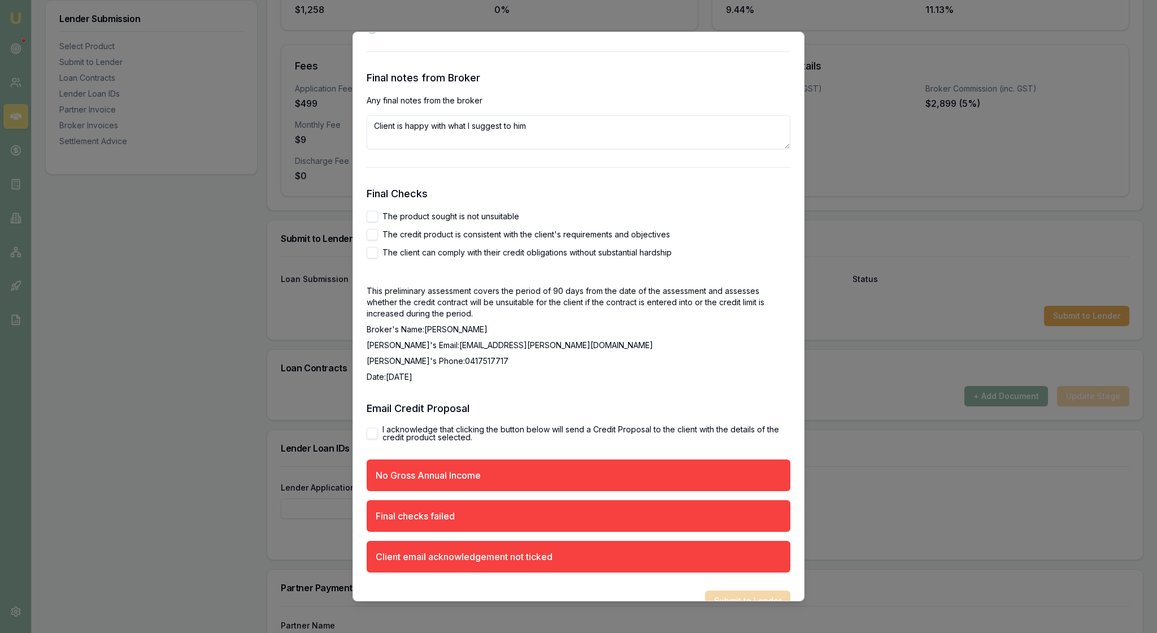
type textarea "Client is happy with what I suggest to him"
click at [375, 222] on button "The product sought is not unsuitable" at bounding box center [372, 216] width 11 height 11
checkbox input "true"
click at [375, 240] on button "The credit product is consistent with the client's requirements and objectives" at bounding box center [372, 234] width 11 height 11
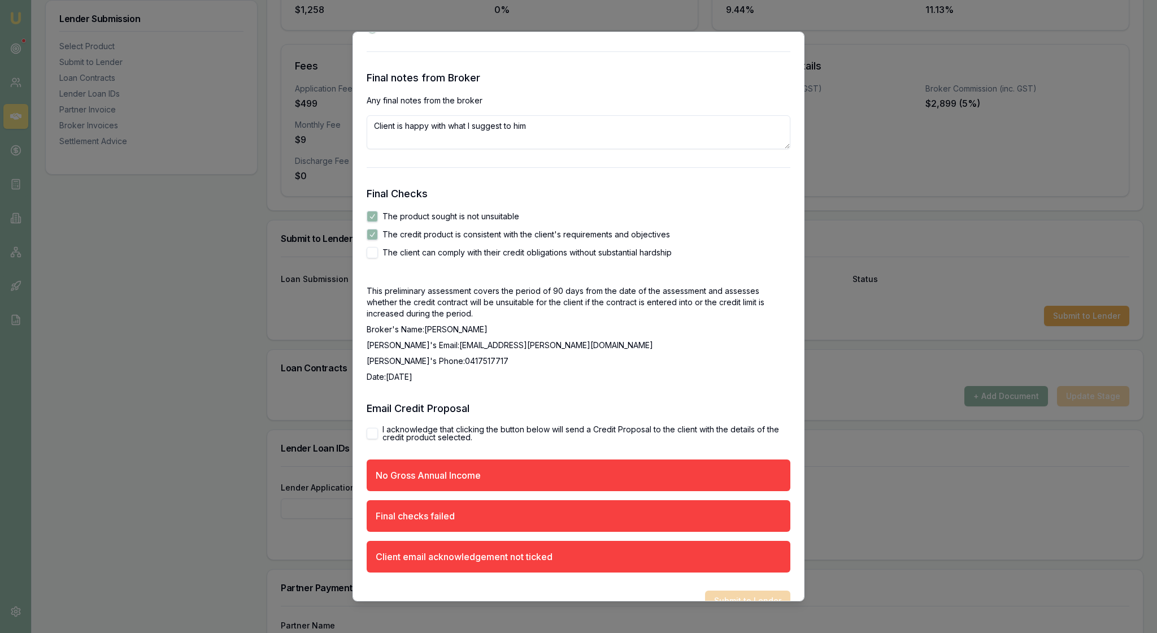
checkbox input "true"
click at [376, 258] on button "The client can comply with their credit obligations without substantial hardship" at bounding box center [372, 252] width 11 height 11
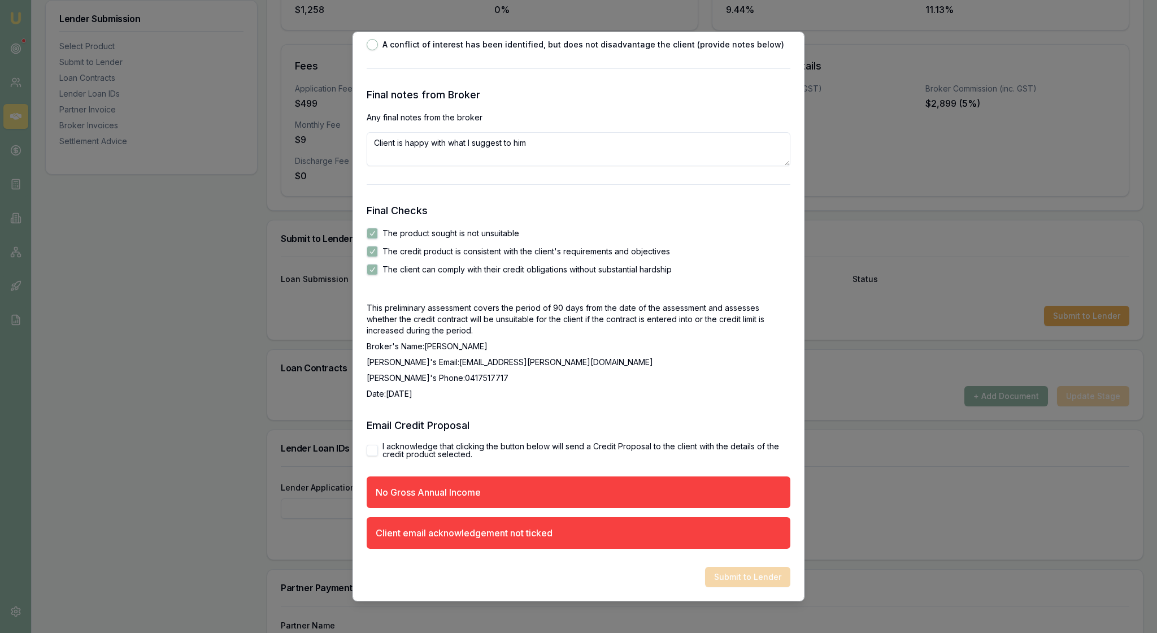
click at [554, 274] on label "The client can comply with their credit obligations without substantial hardship" at bounding box center [527, 270] width 289 height 8
click at [378, 275] on button "The client can comply with their credit obligations without substantial hardship" at bounding box center [372, 269] width 11 height 11
checkbox input "false"
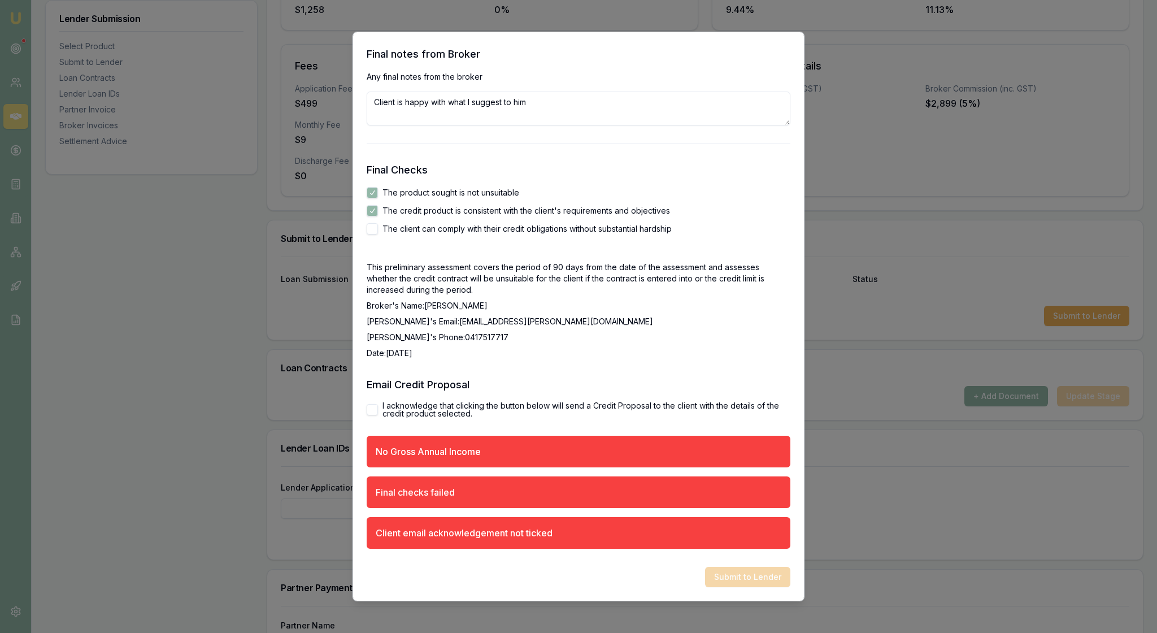
scroll to position [2124, 0]
click at [375, 404] on button "I acknowledge that clicking the button below will send a Credit Proposal to the…" at bounding box center [372, 409] width 11 height 11
checkbox input "true"
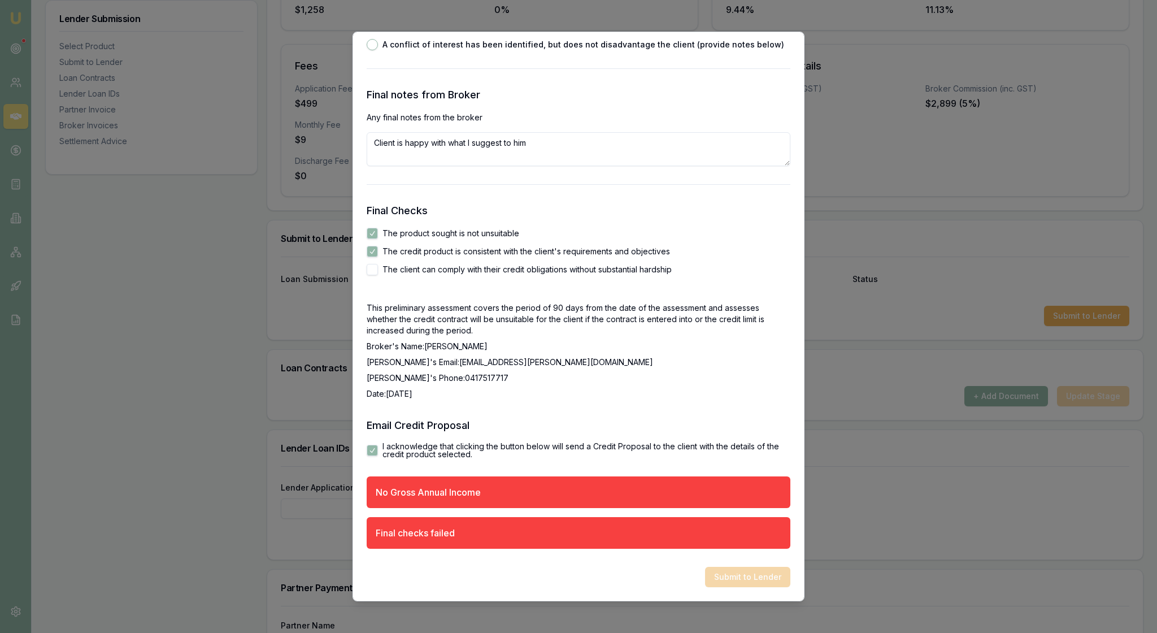
click at [737, 418] on h3 "Email Credit Proposal" at bounding box center [579, 426] width 424 height 16
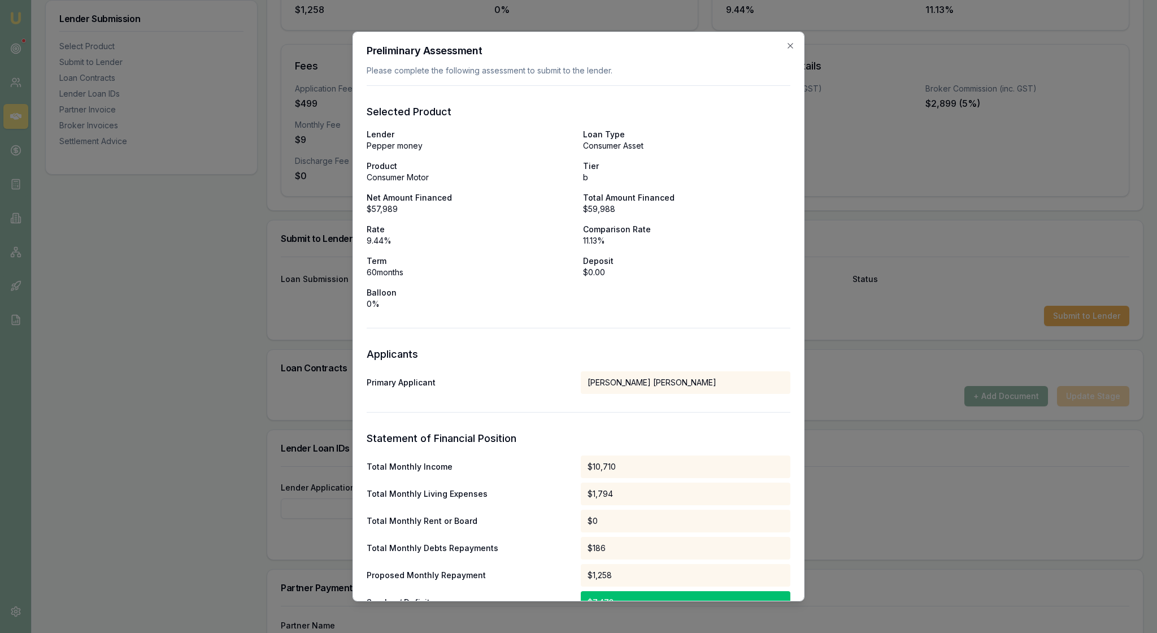
scroll to position [0, 0]
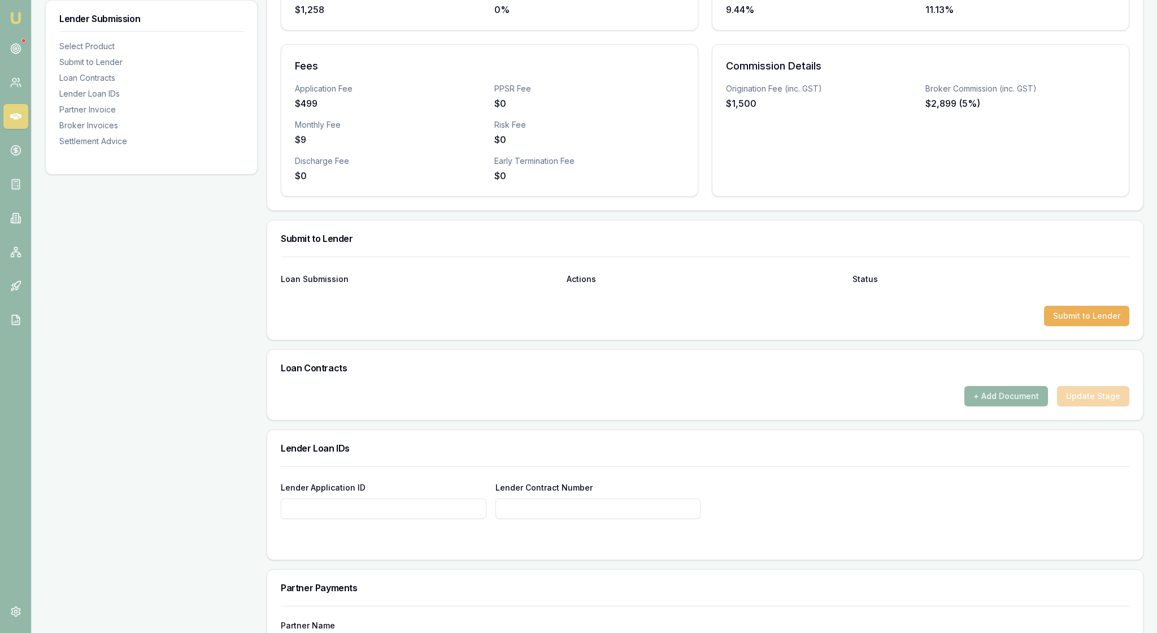
click at [793, 288] on div "Loan Submission Actions Status" at bounding box center [705, 272] width 849 height 31
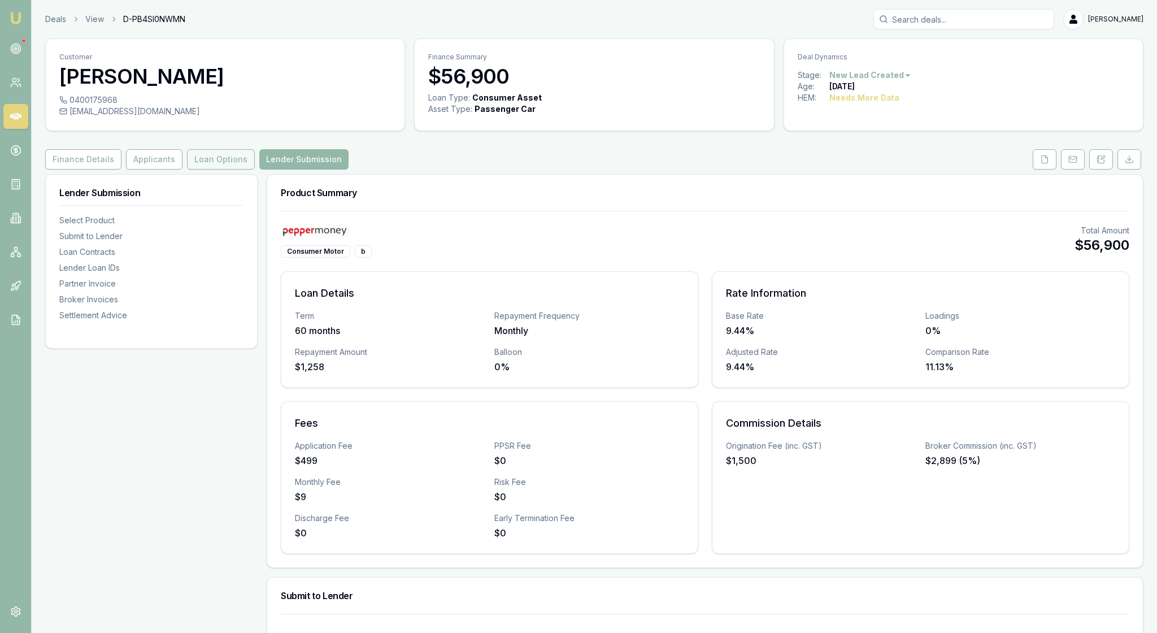
click at [251, 170] on button "Loan Options" at bounding box center [221, 159] width 68 height 20
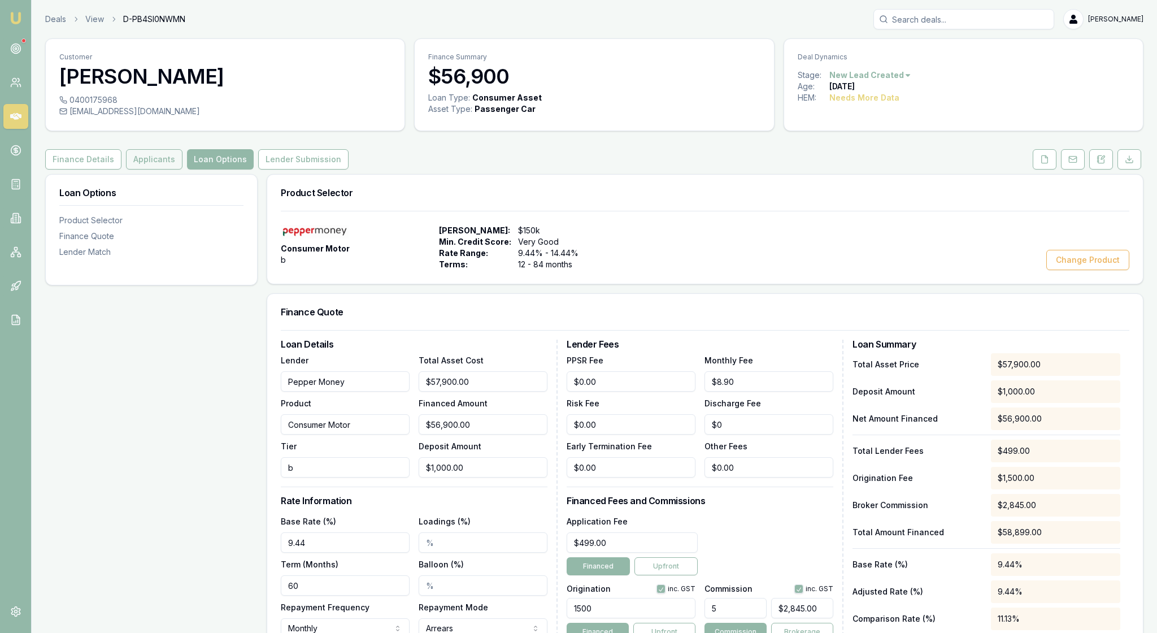
click at [172, 170] on button "Applicants" at bounding box center [154, 159] width 57 height 20
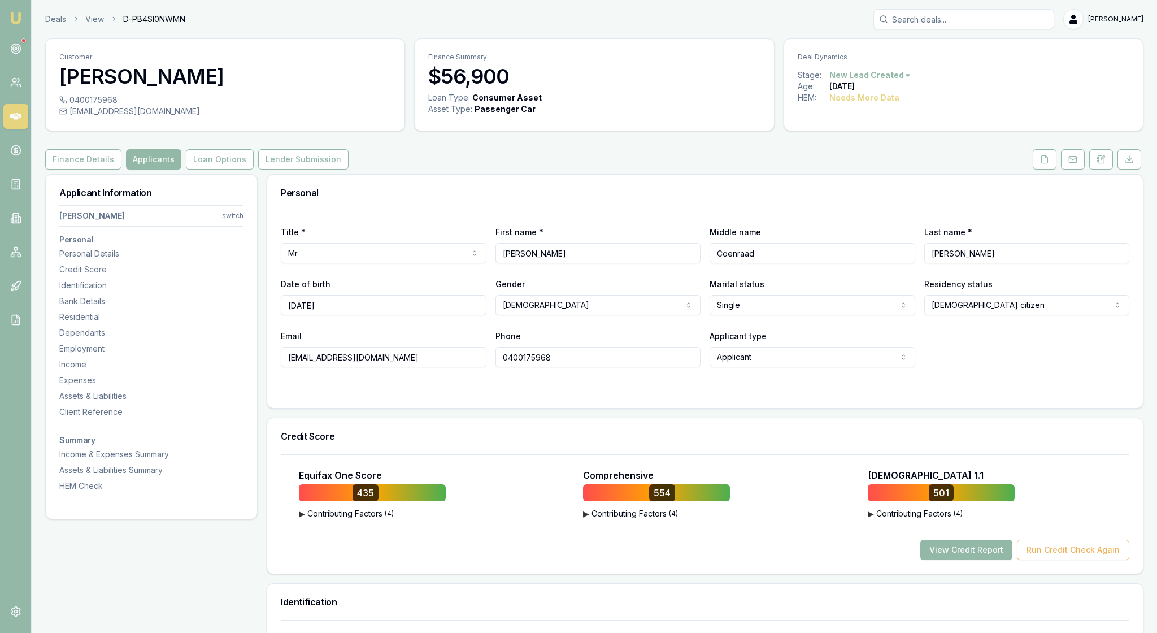
click at [429, 394] on div at bounding box center [705, 389] width 849 height 9
click at [23, 19] on img at bounding box center [16, 18] width 14 height 14
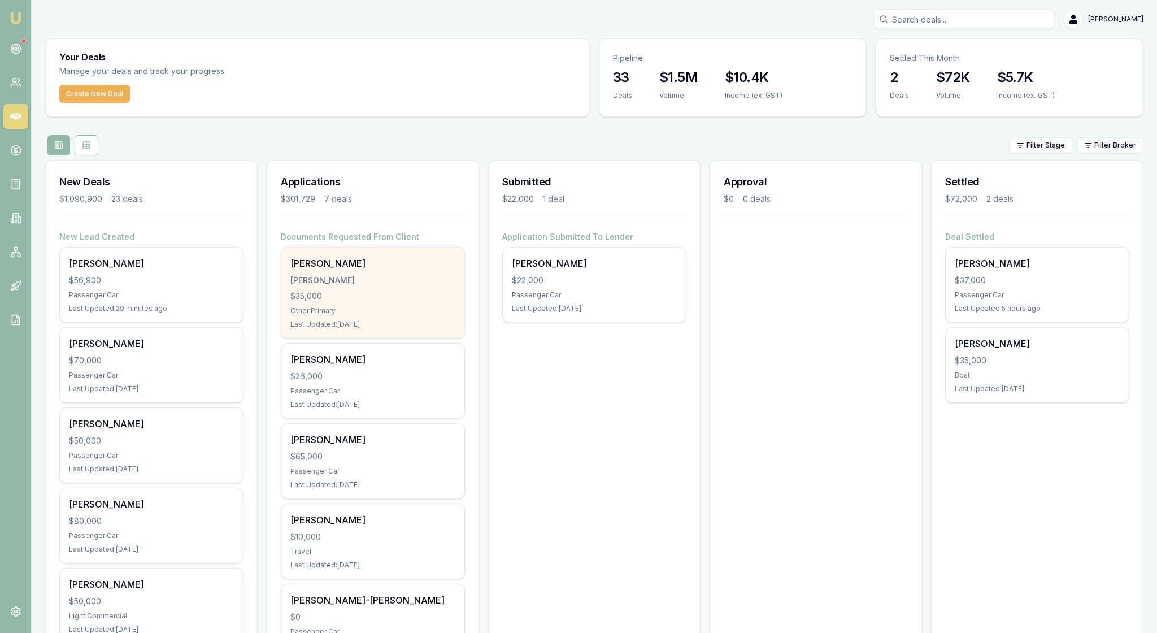
click at [382, 302] on div "$35,000" at bounding box center [372, 295] width 165 height 11
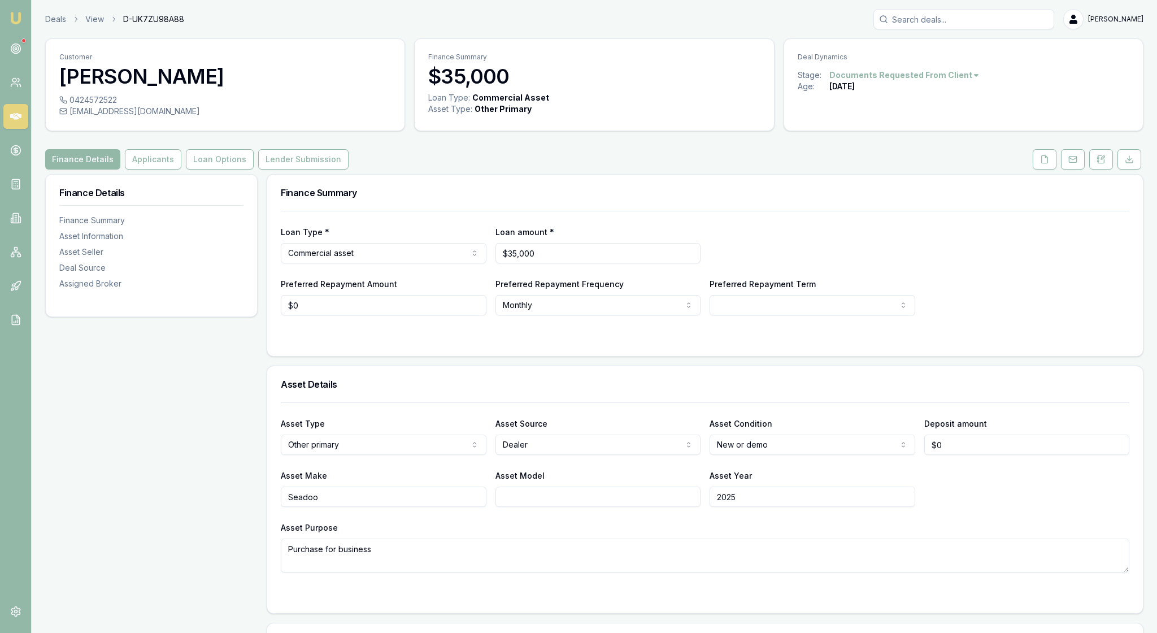
click at [981, 342] on div at bounding box center [705, 337] width 849 height 9
click at [181, 170] on button "Applicants" at bounding box center [153, 159] width 57 height 20
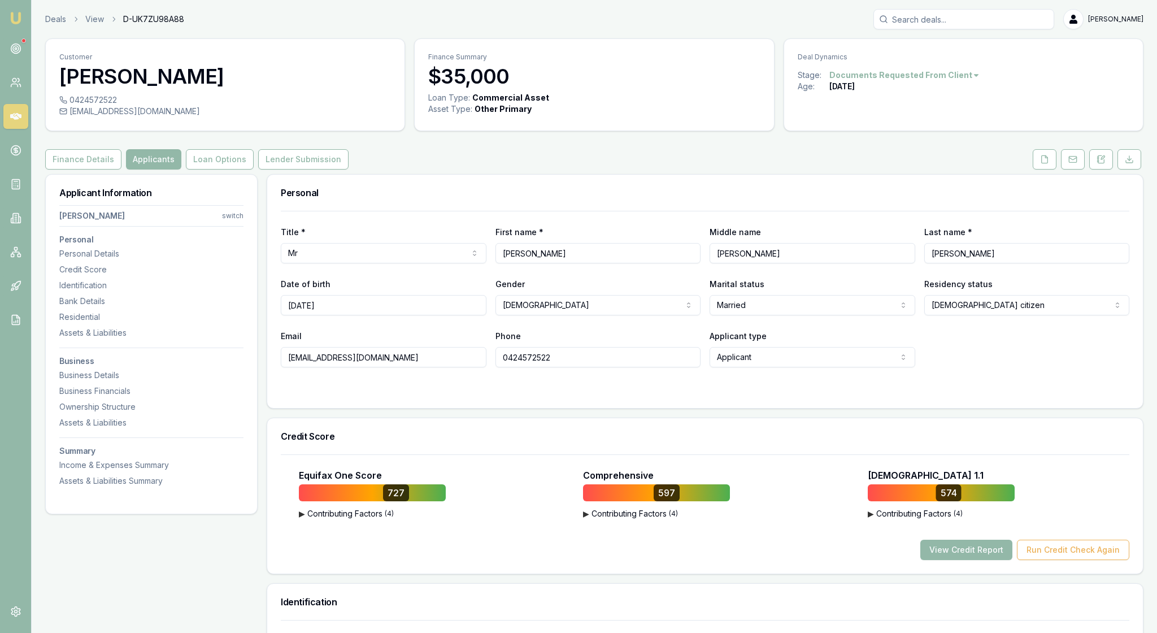
click at [1002, 394] on form "Title * Mr Mr Mrs Miss Ms Dr Prof First name * [PERSON_NAME] Middle name [PERSO…" at bounding box center [705, 303] width 849 height 184
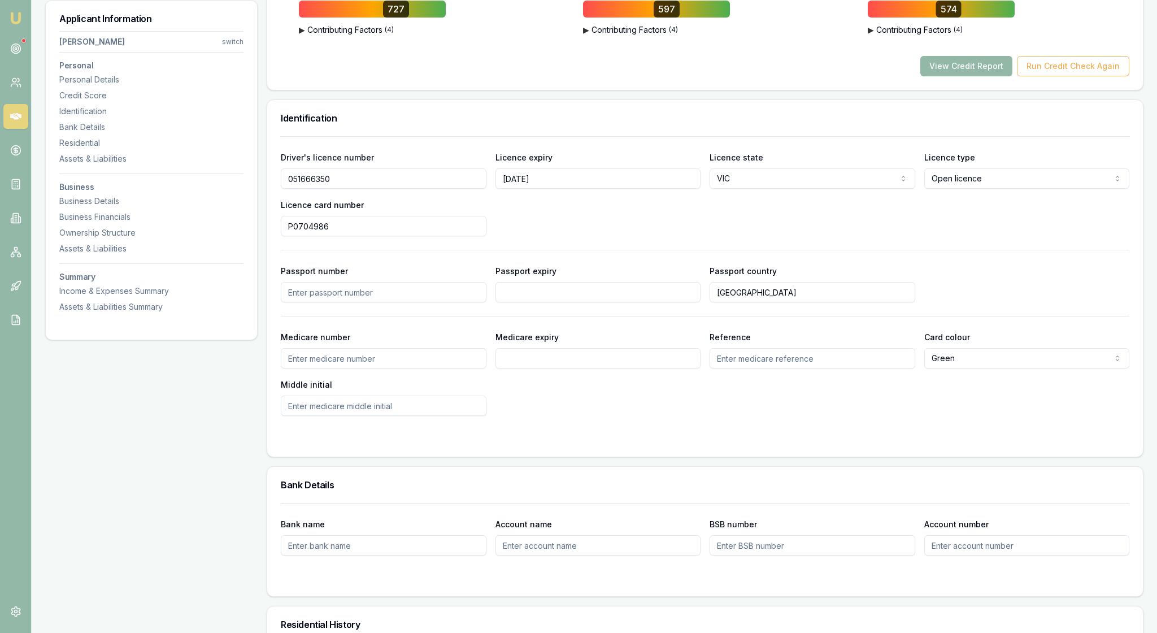
scroll to position [487, 0]
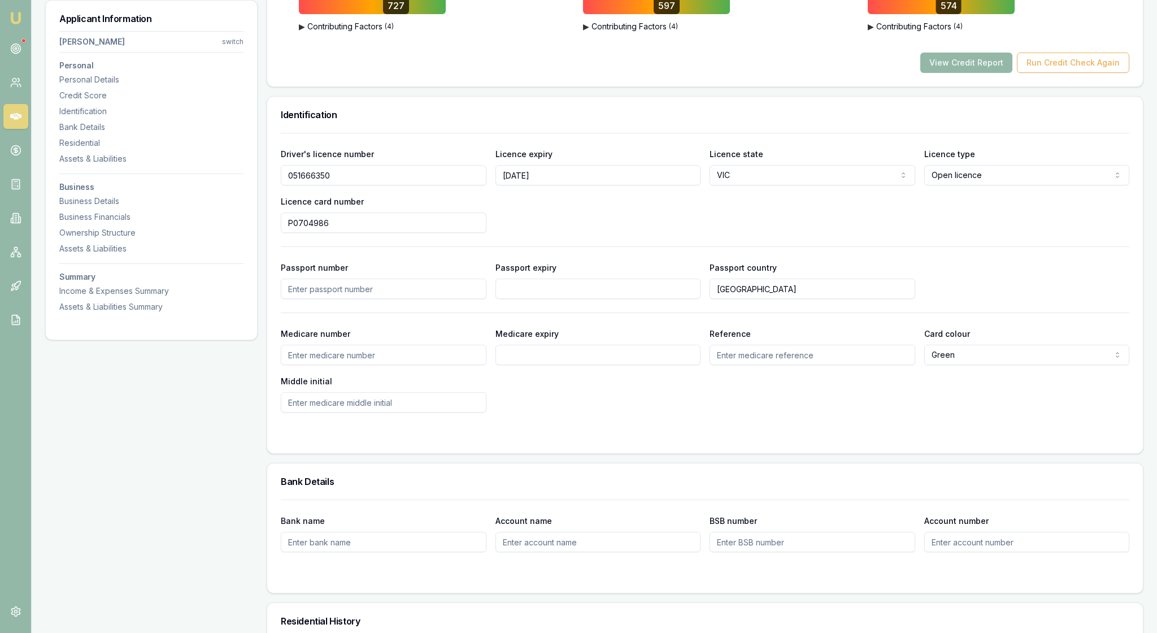
drag, startPoint x: 365, startPoint y: 251, endPoint x: 276, endPoint y: 255, distance: 89.4
click at [276, 255] on div "Driver's licence number [DRIVERS_LICENSE_NUMBER] Licence expiry [DATE] Licence …" at bounding box center [705, 293] width 876 height 320
drag, startPoint x: 353, startPoint y: 312, endPoint x: 266, endPoint y: 311, distance: 87.0
click at [708, 119] on h3 "Identification" at bounding box center [705, 114] width 849 height 9
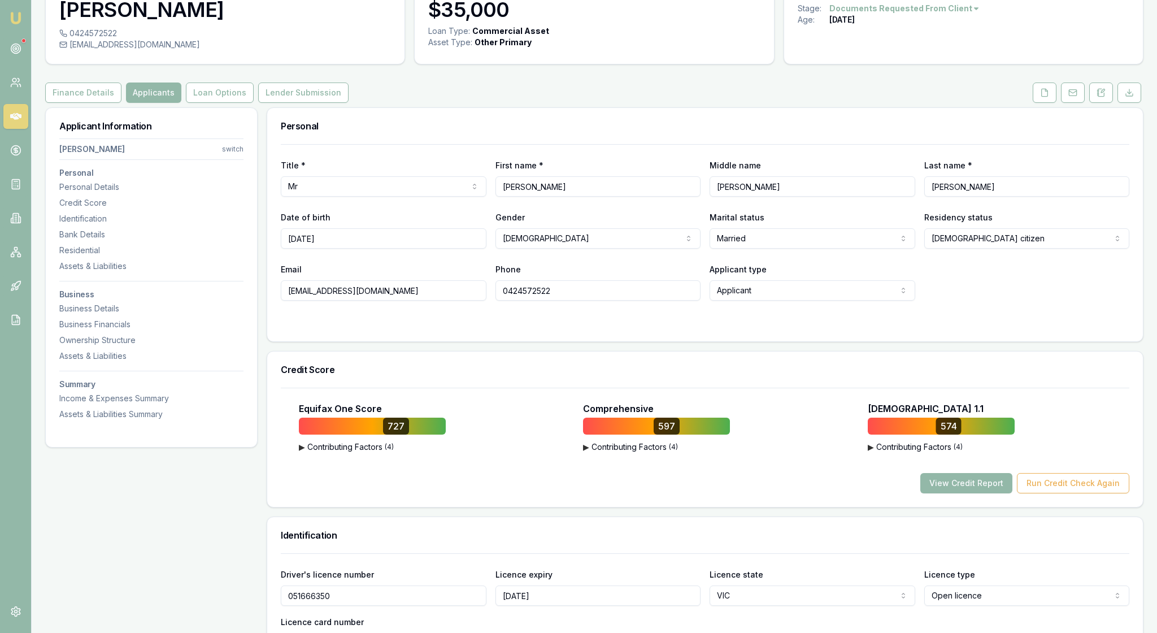
scroll to position [66, 0]
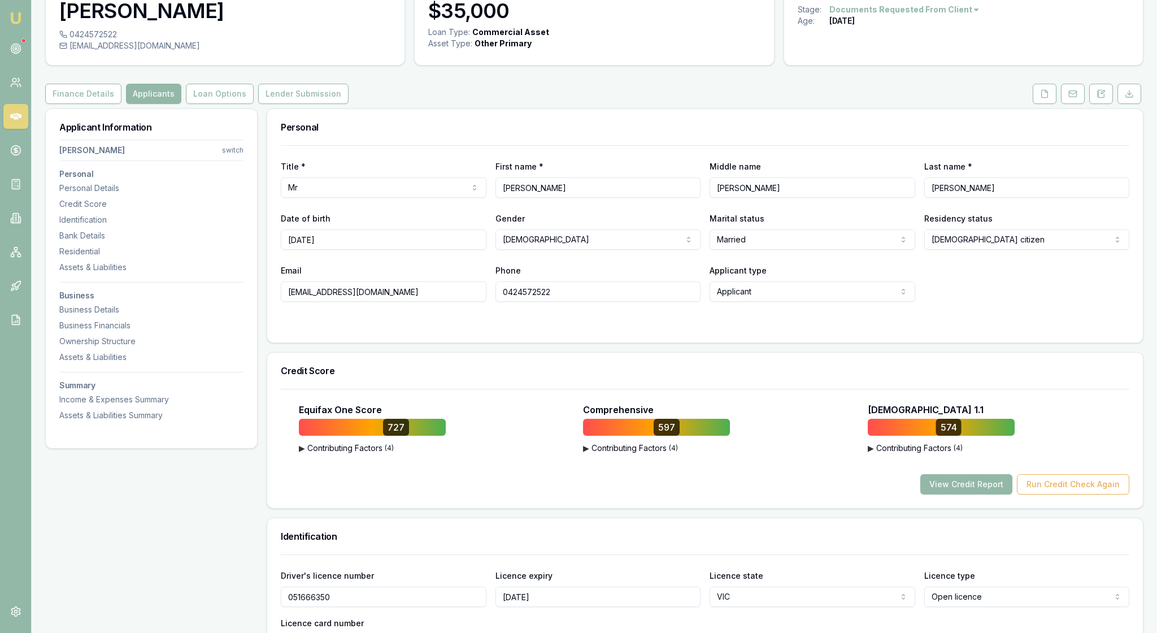
drag, startPoint x: 579, startPoint y: 337, endPoint x: 501, endPoint y: 333, distance: 78.1
